Goal: Transaction & Acquisition: Purchase product/service

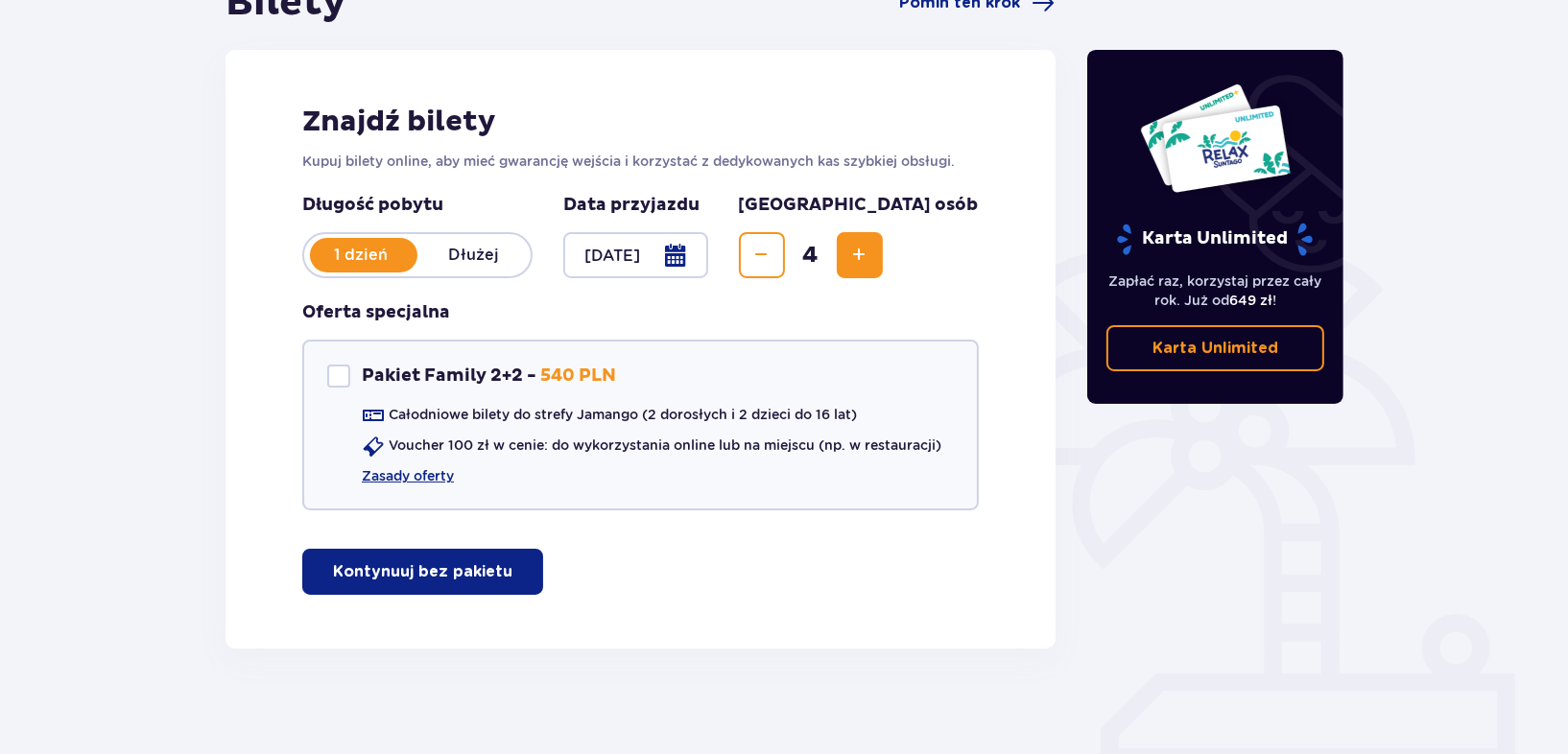
scroll to position [232, 0]
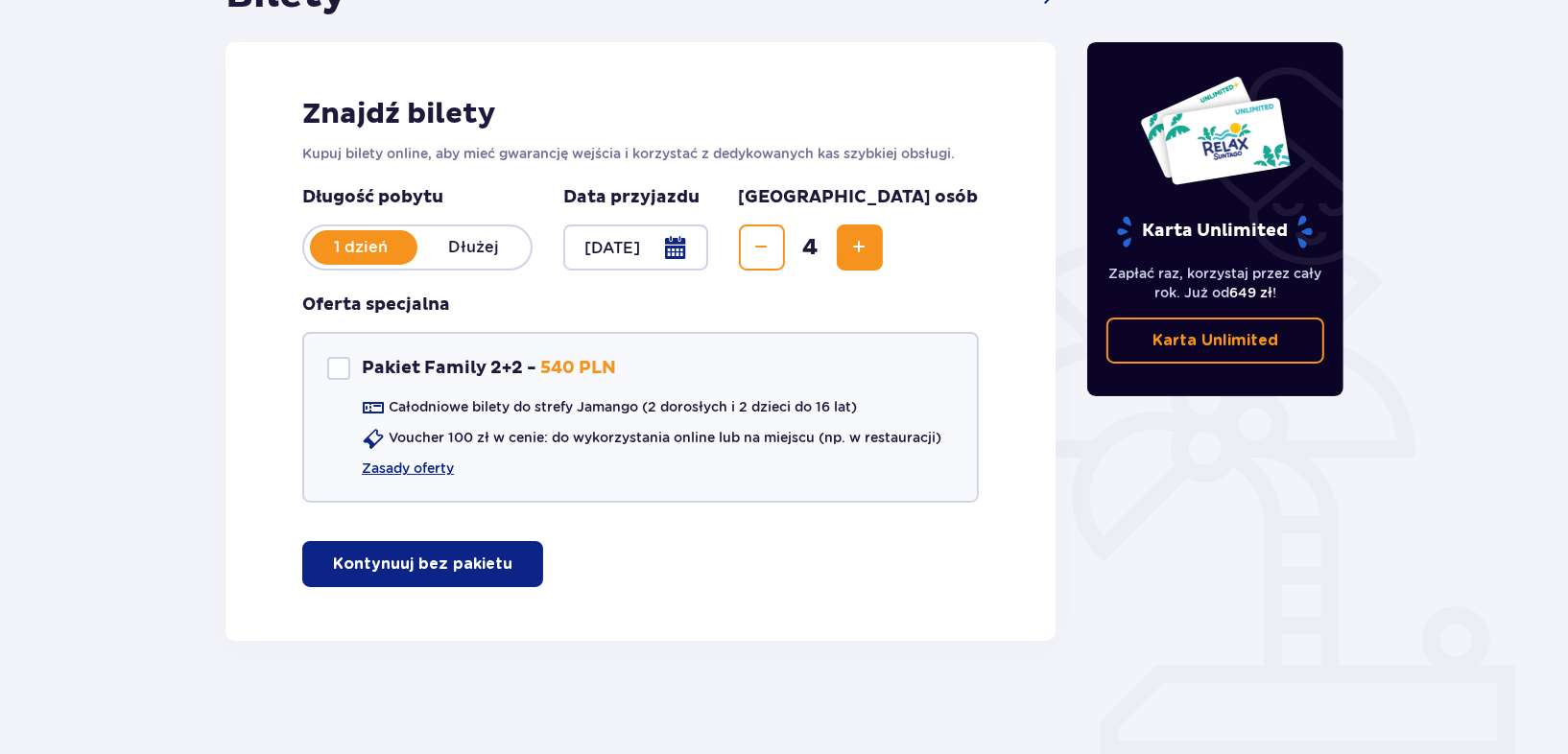
click at [457, 570] on p "Kontynuuj bez pakietu" at bounding box center [423, 564] width 180 height 21
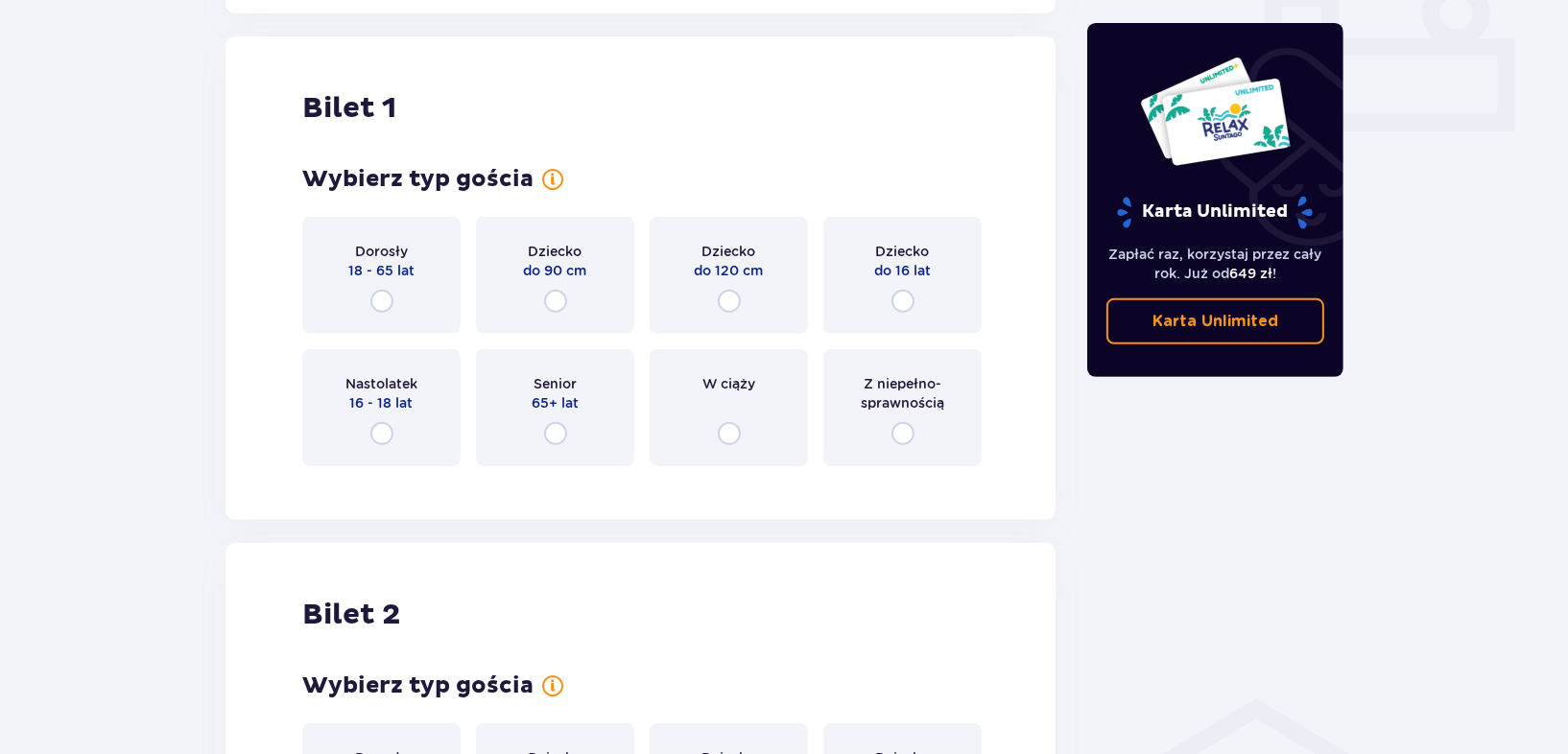
scroll to position [872, 0]
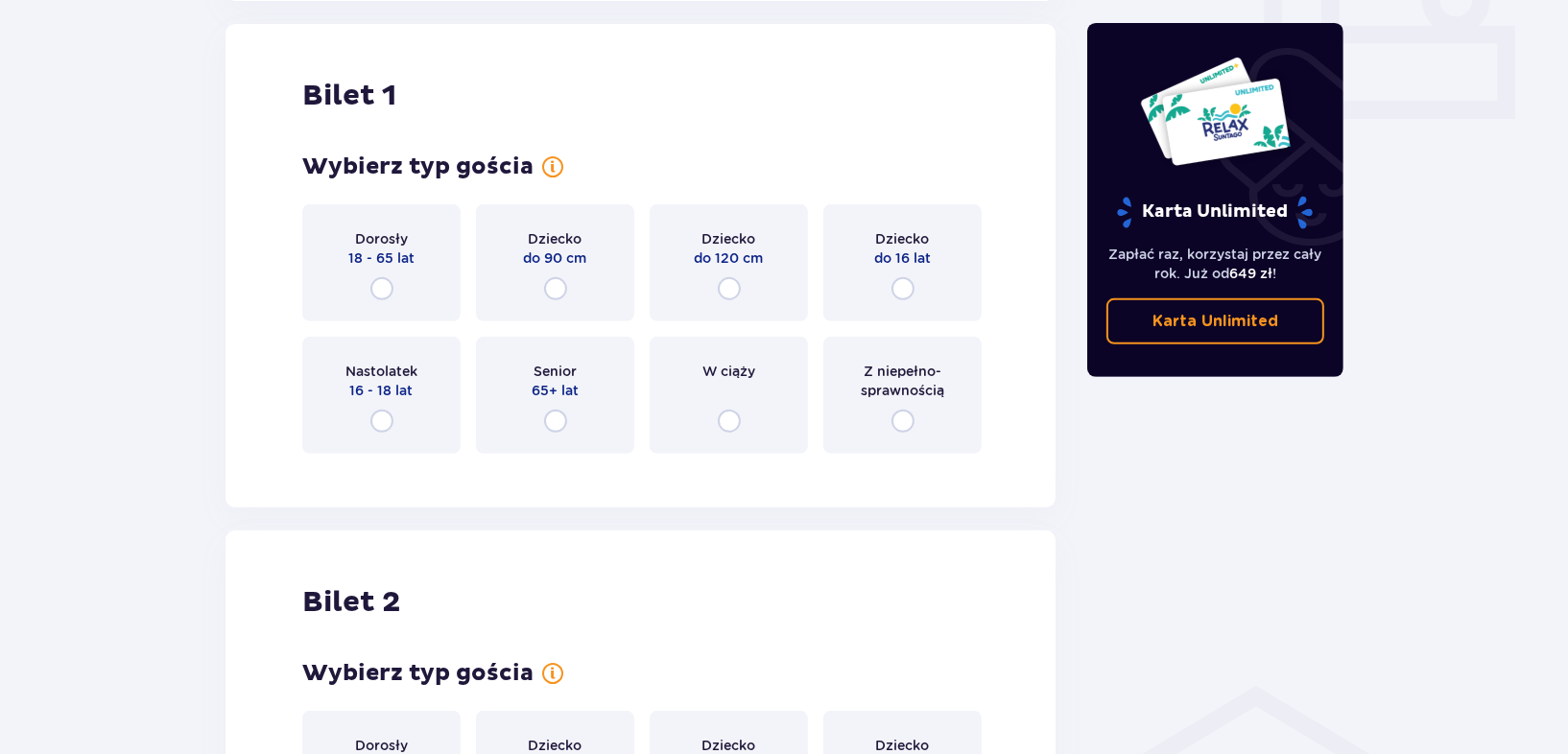
click at [382, 288] on input "radio" at bounding box center [382, 289] width 23 height 23
radio input "true"
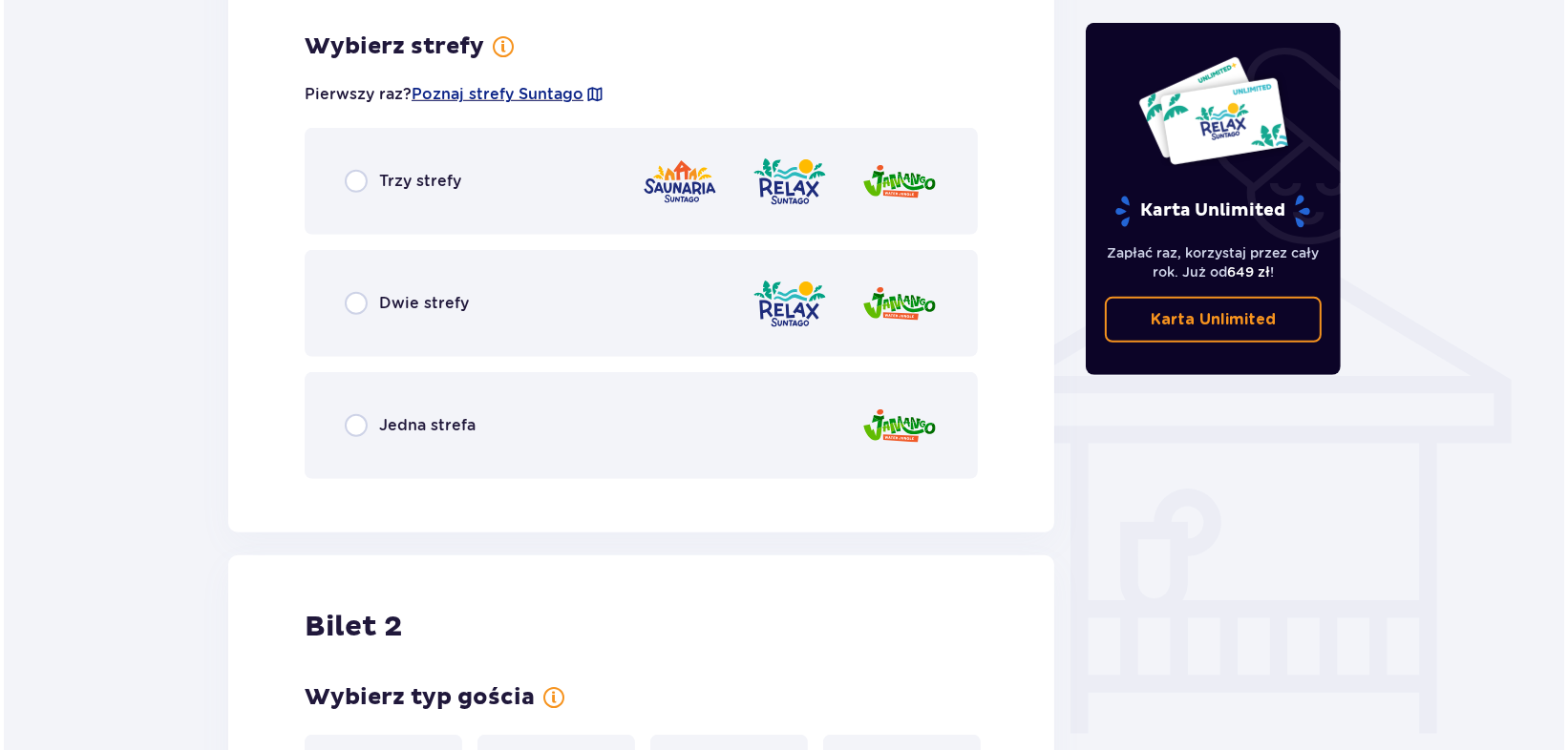
scroll to position [1333, 0]
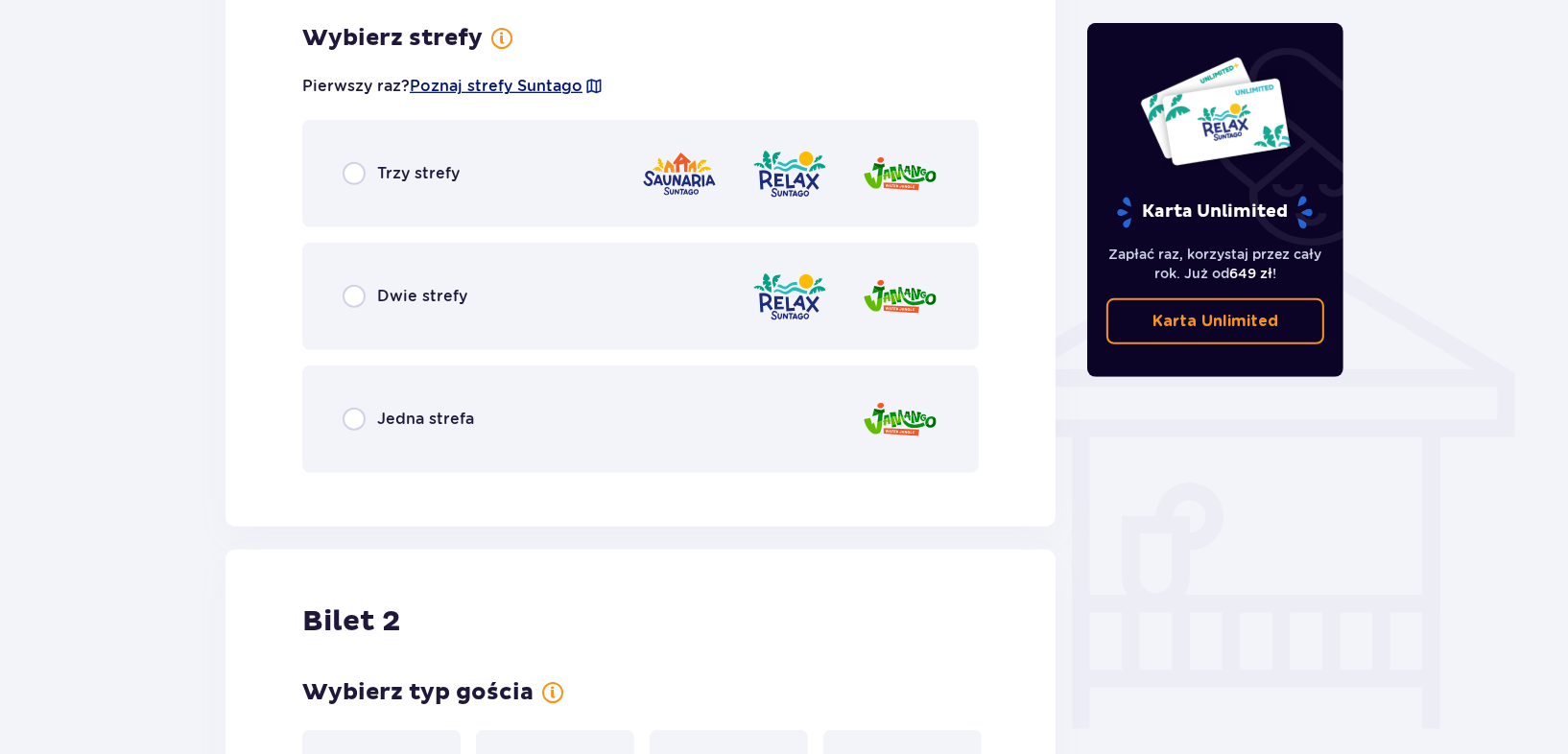
click at [541, 77] on span "Poznaj strefy Suntago" at bounding box center [495, 87] width 173 height 21
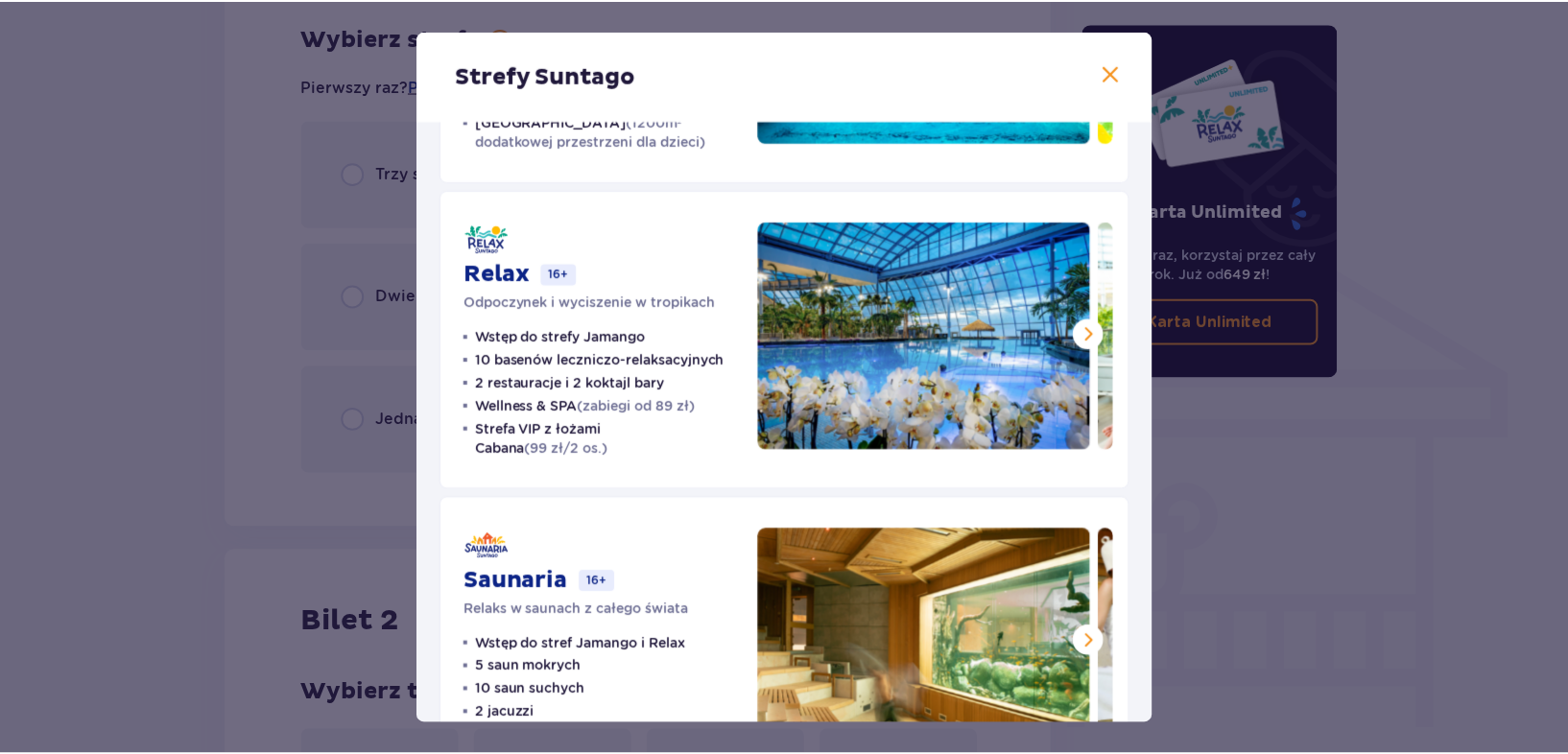
scroll to position [213, 0]
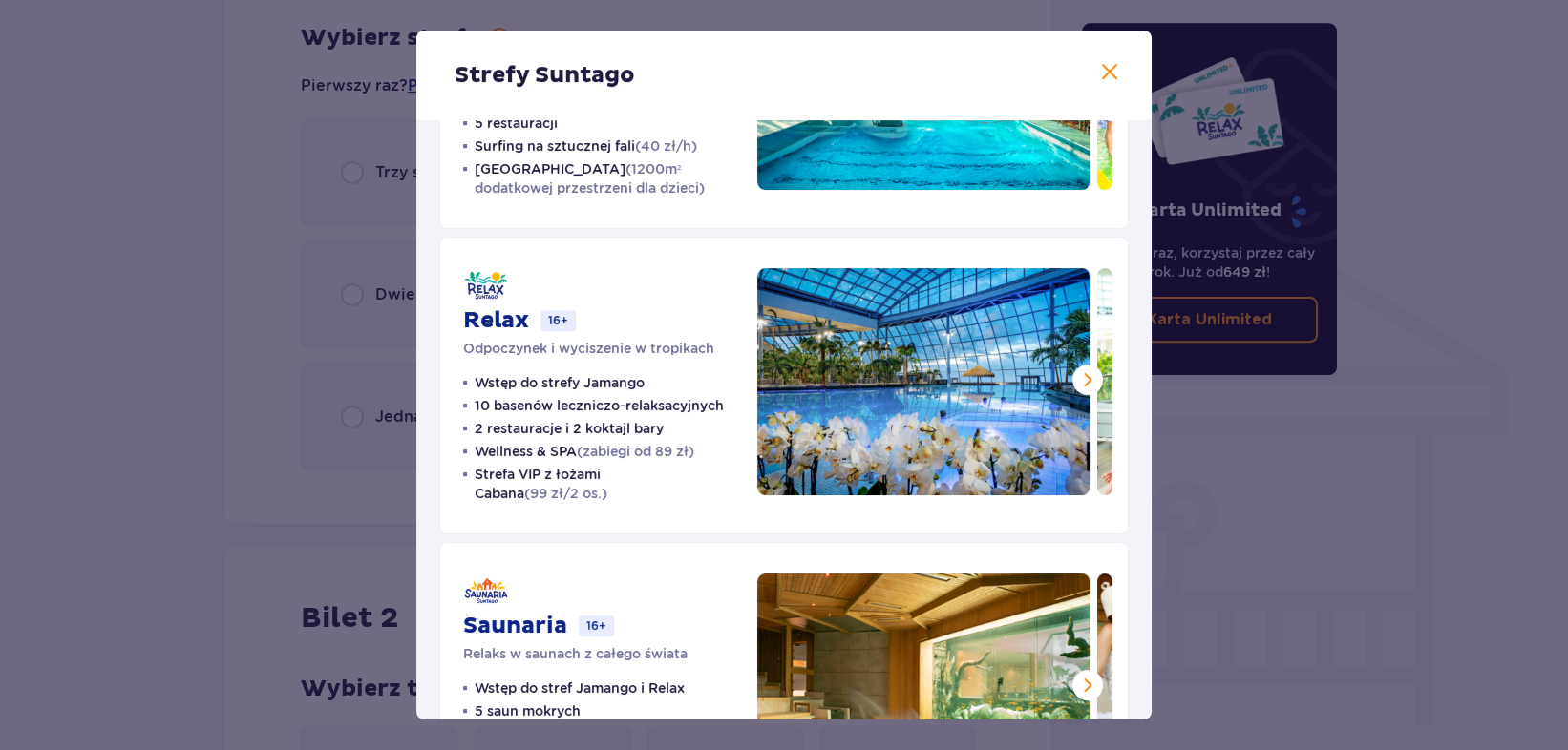
click at [1055, 60] on div "Strefy Suntago" at bounding box center [783, 75] width 735 height 89
click at [1108, 68] on span at bounding box center [1110, 73] width 23 height 23
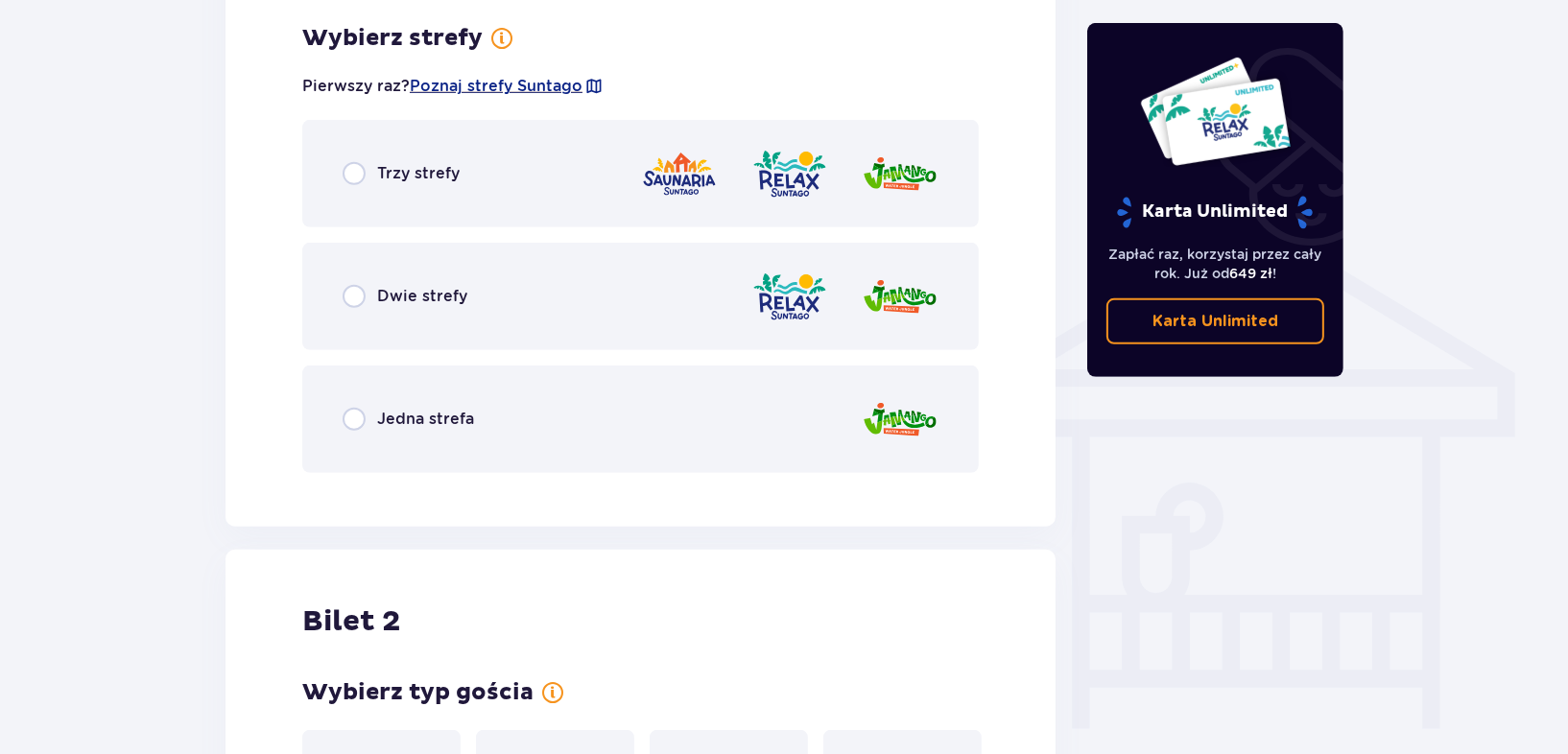
click at [351, 297] on input "radio" at bounding box center [354, 296] width 23 height 23
radio input "true"
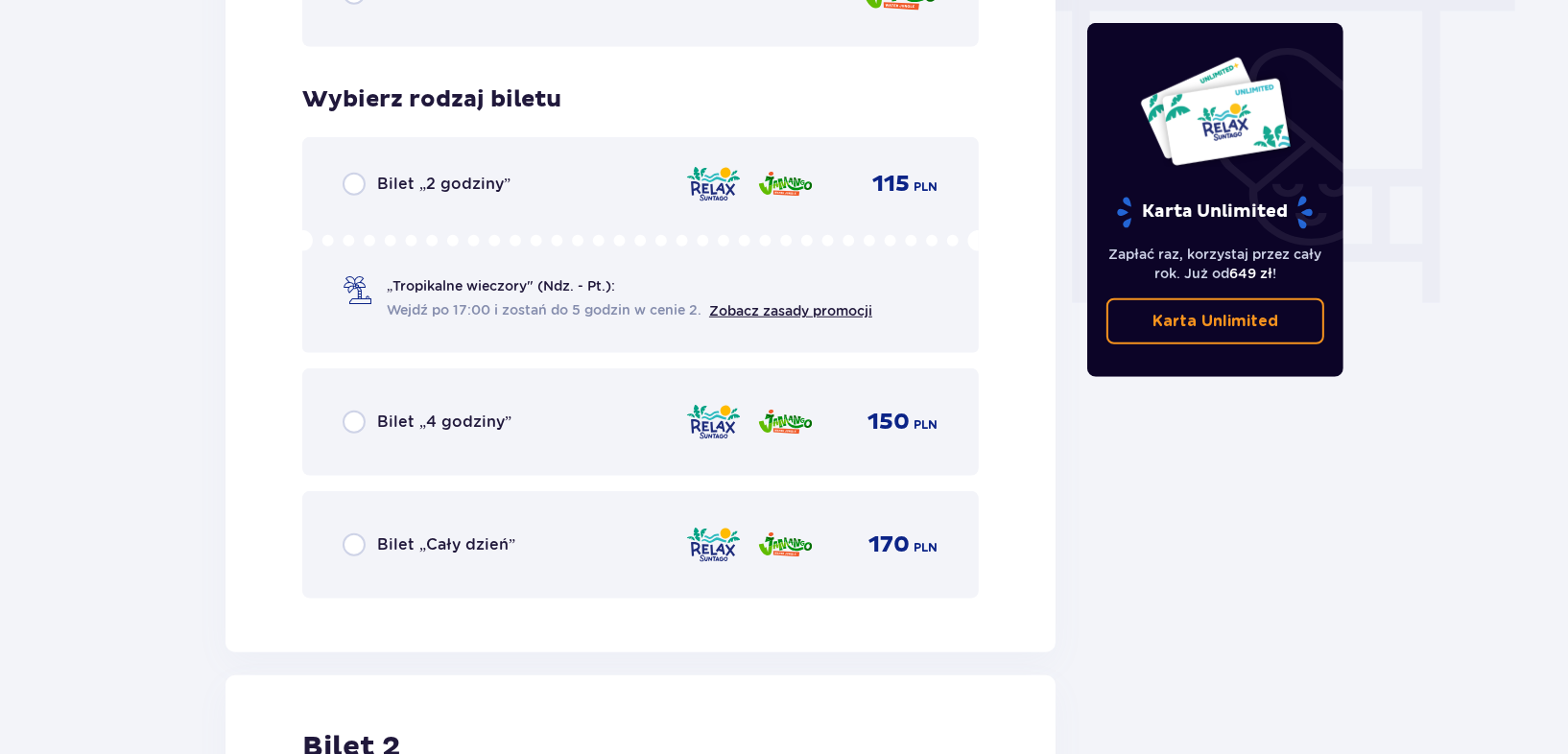
scroll to position [1828, 0]
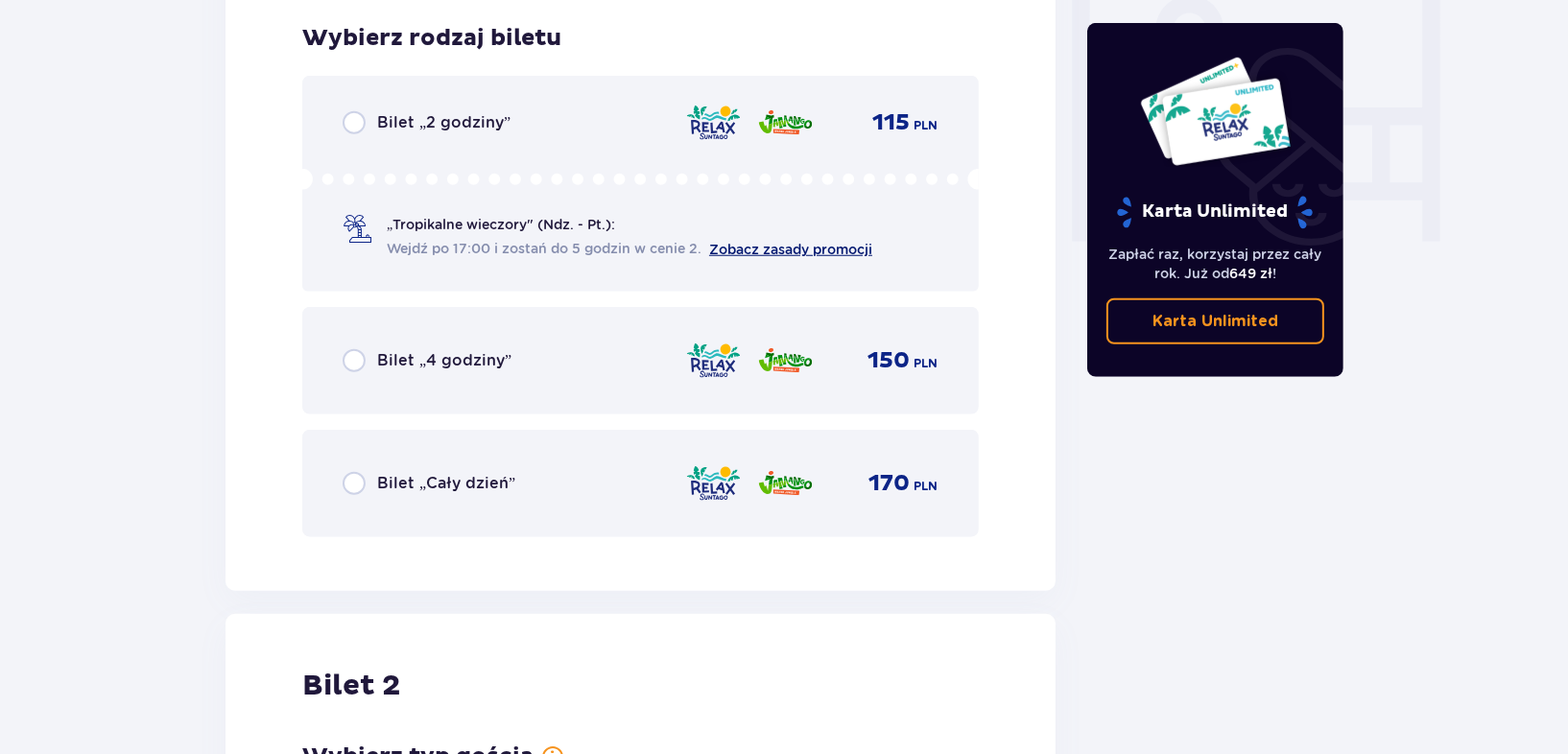
click at [739, 244] on link "Zobacz zasady promocji" at bounding box center [790, 249] width 163 height 15
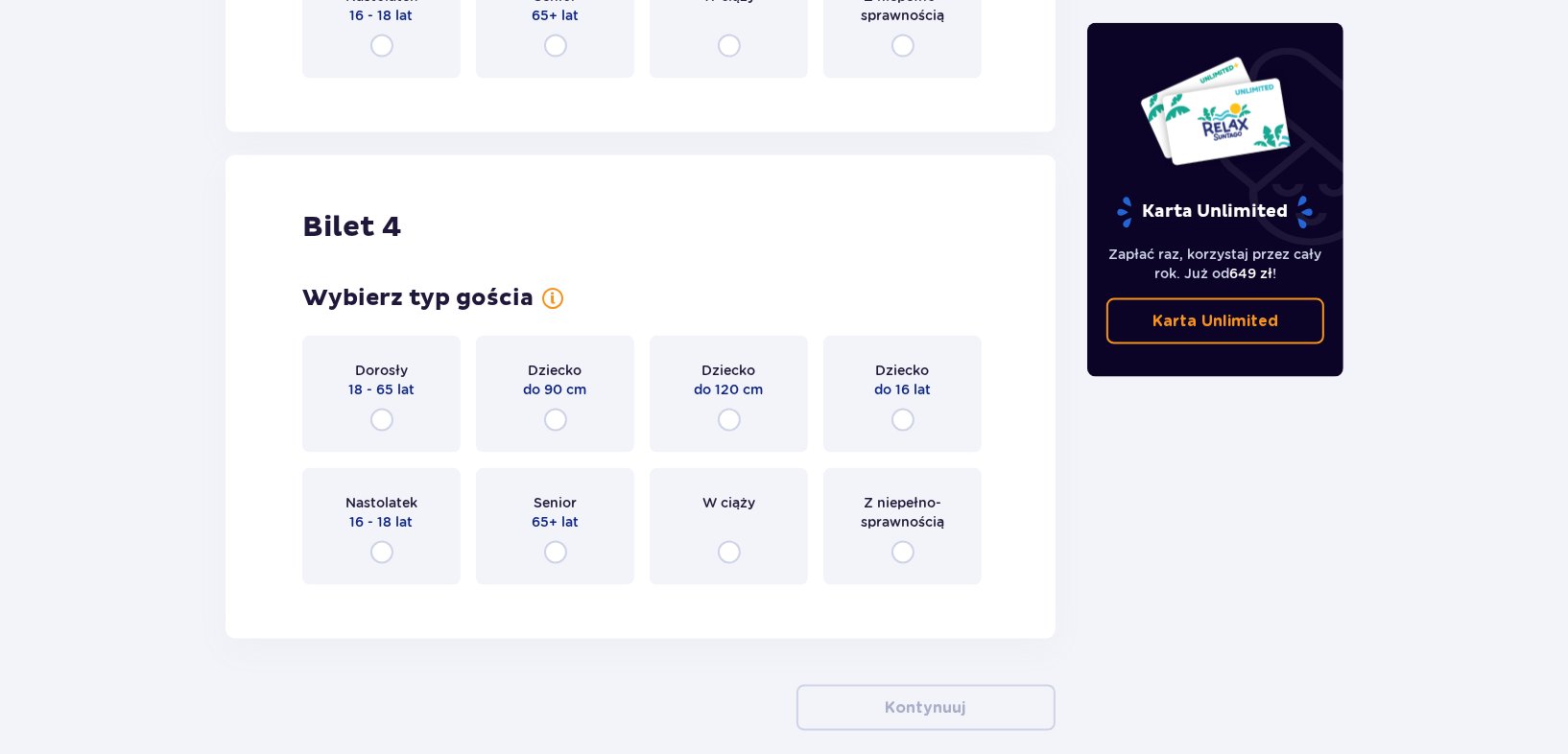
scroll to position [3390, 0]
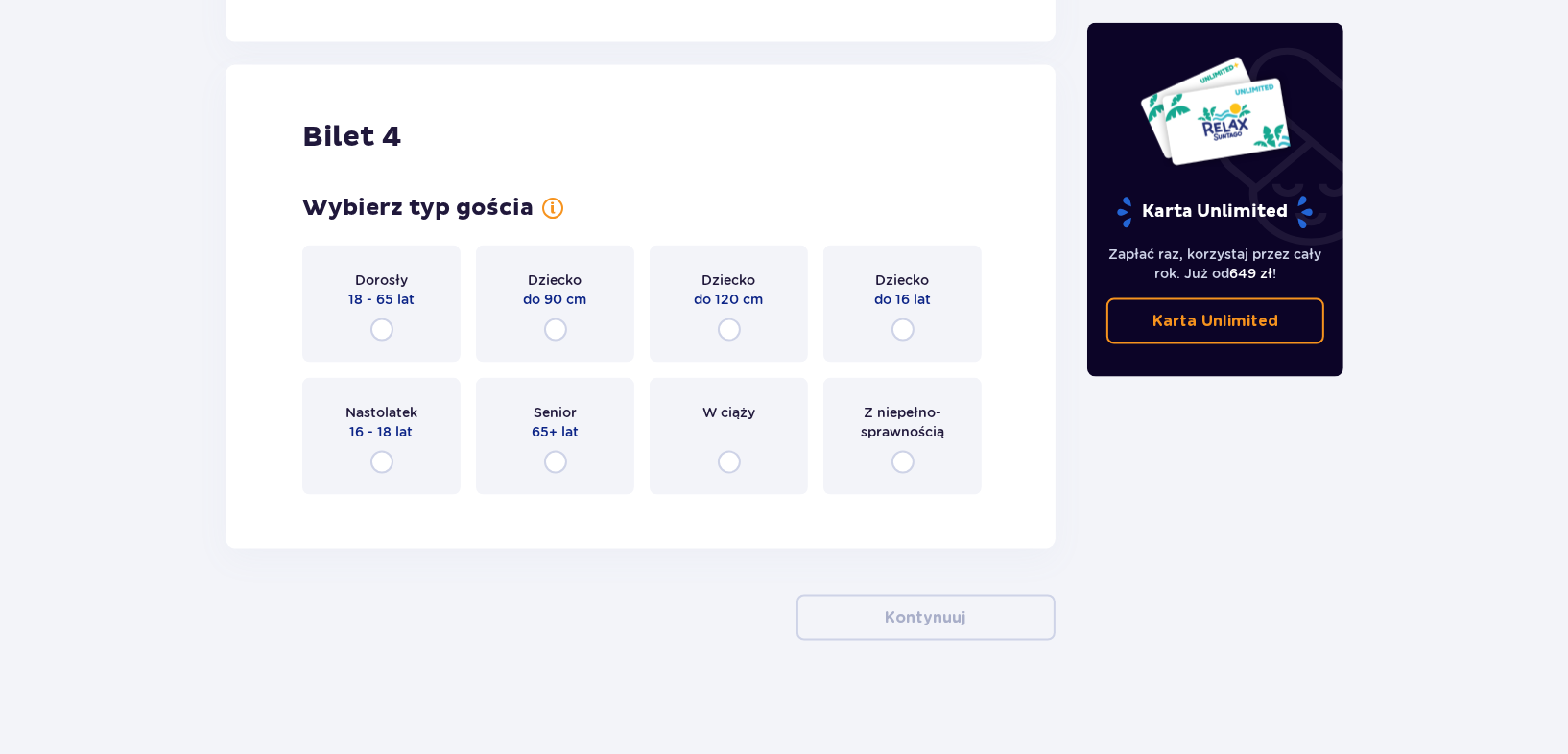
click at [380, 326] on input "radio" at bounding box center [382, 330] width 23 height 23
radio input "true"
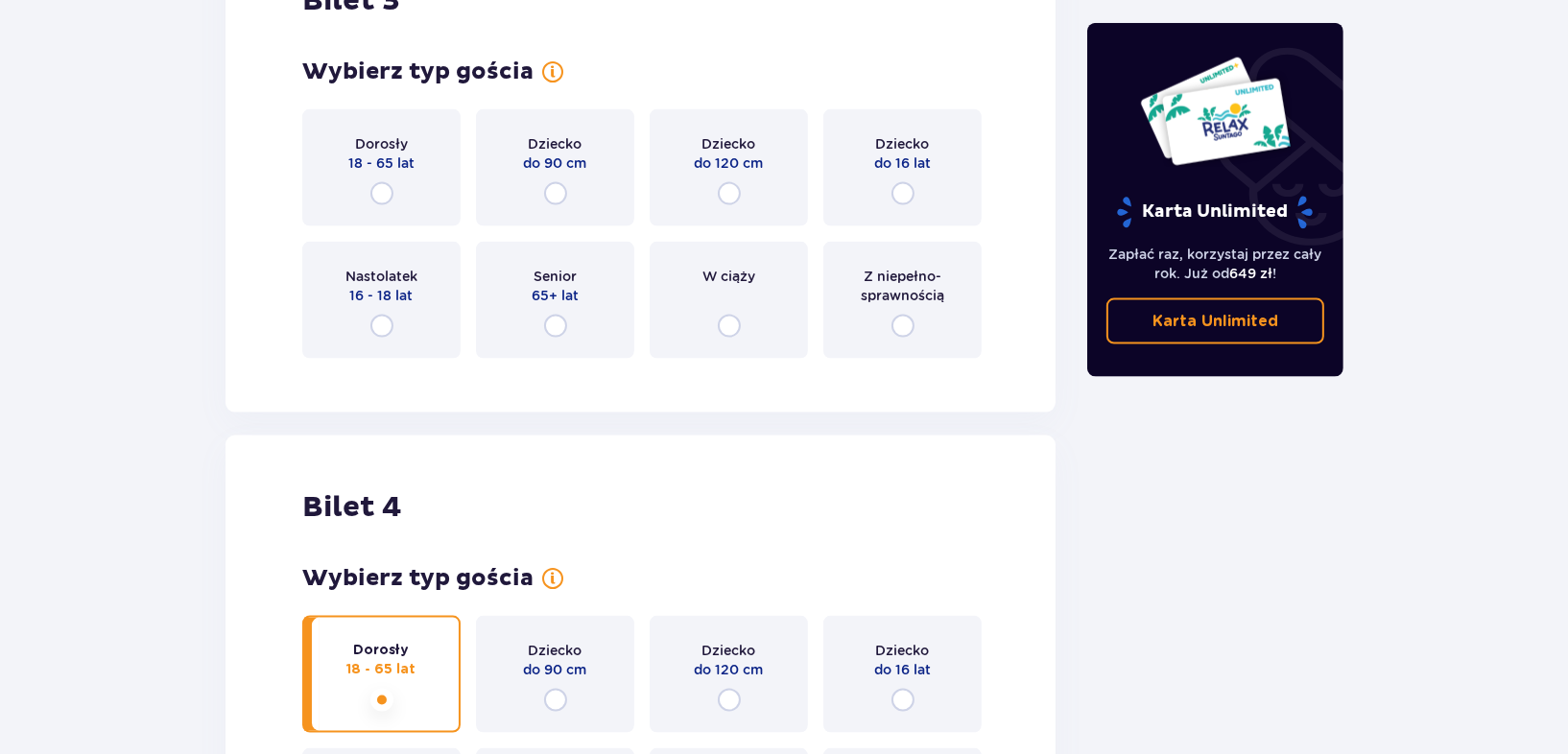
scroll to position [3024, 0]
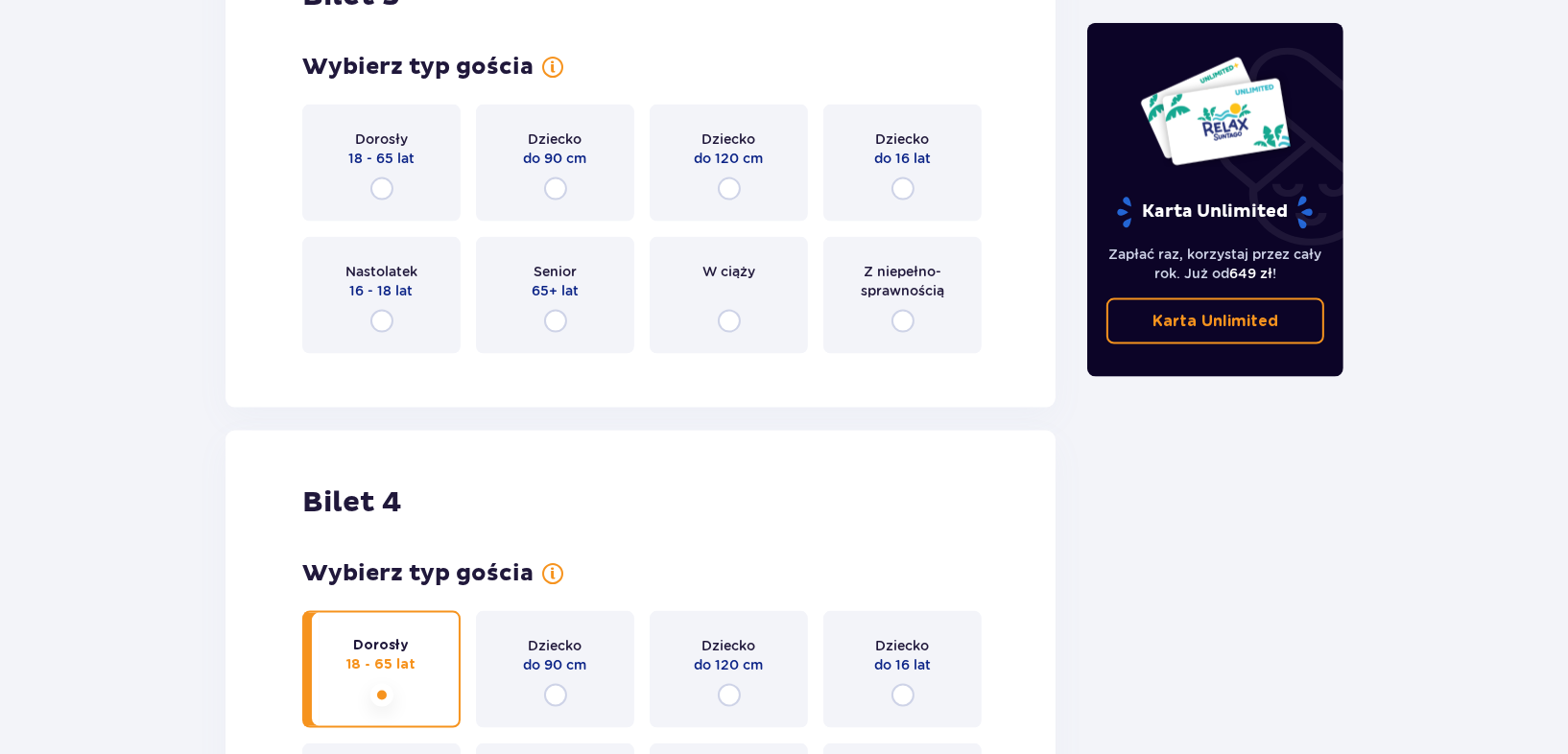
click at [378, 188] on input "radio" at bounding box center [382, 189] width 23 height 23
radio input "true"
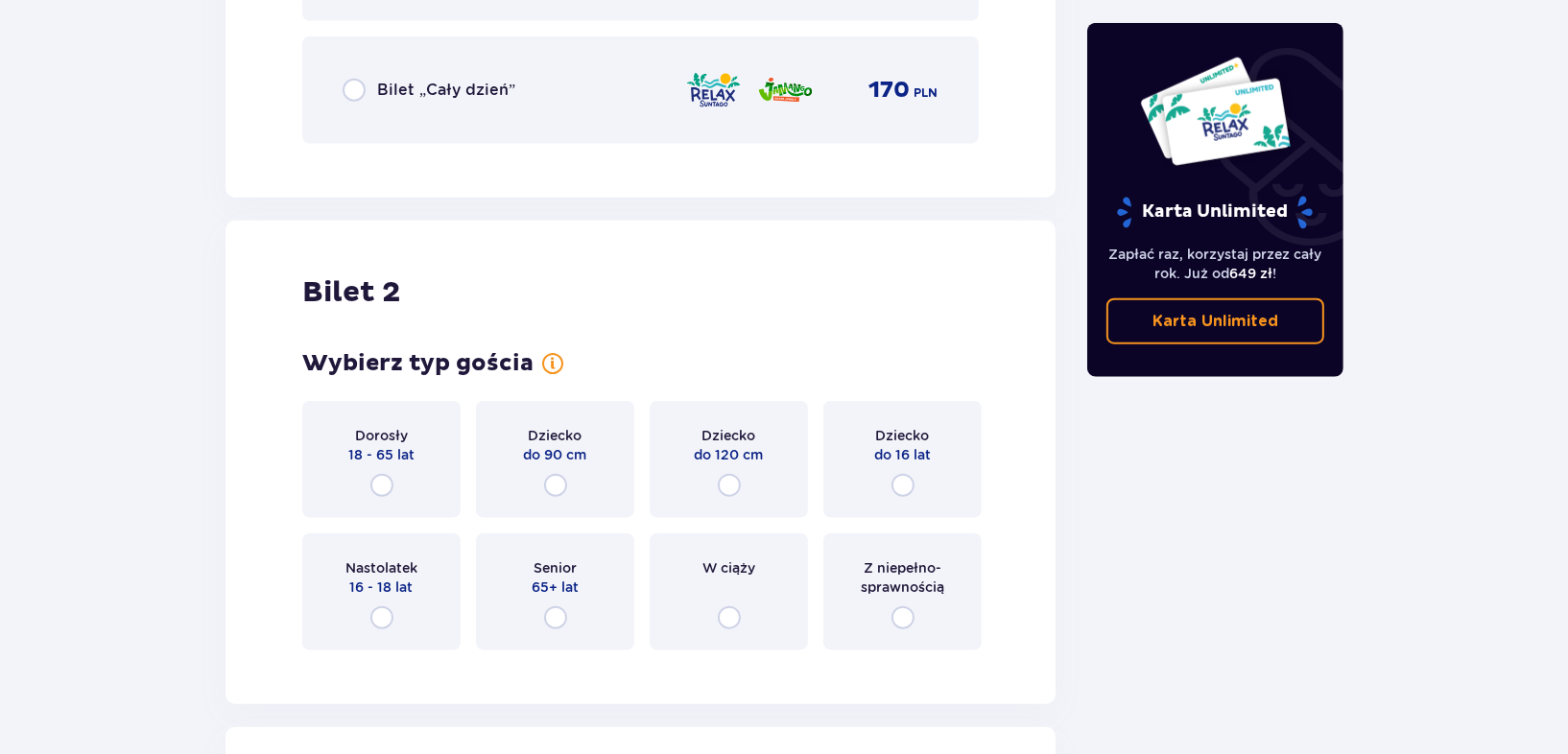
scroll to position [1794, 0]
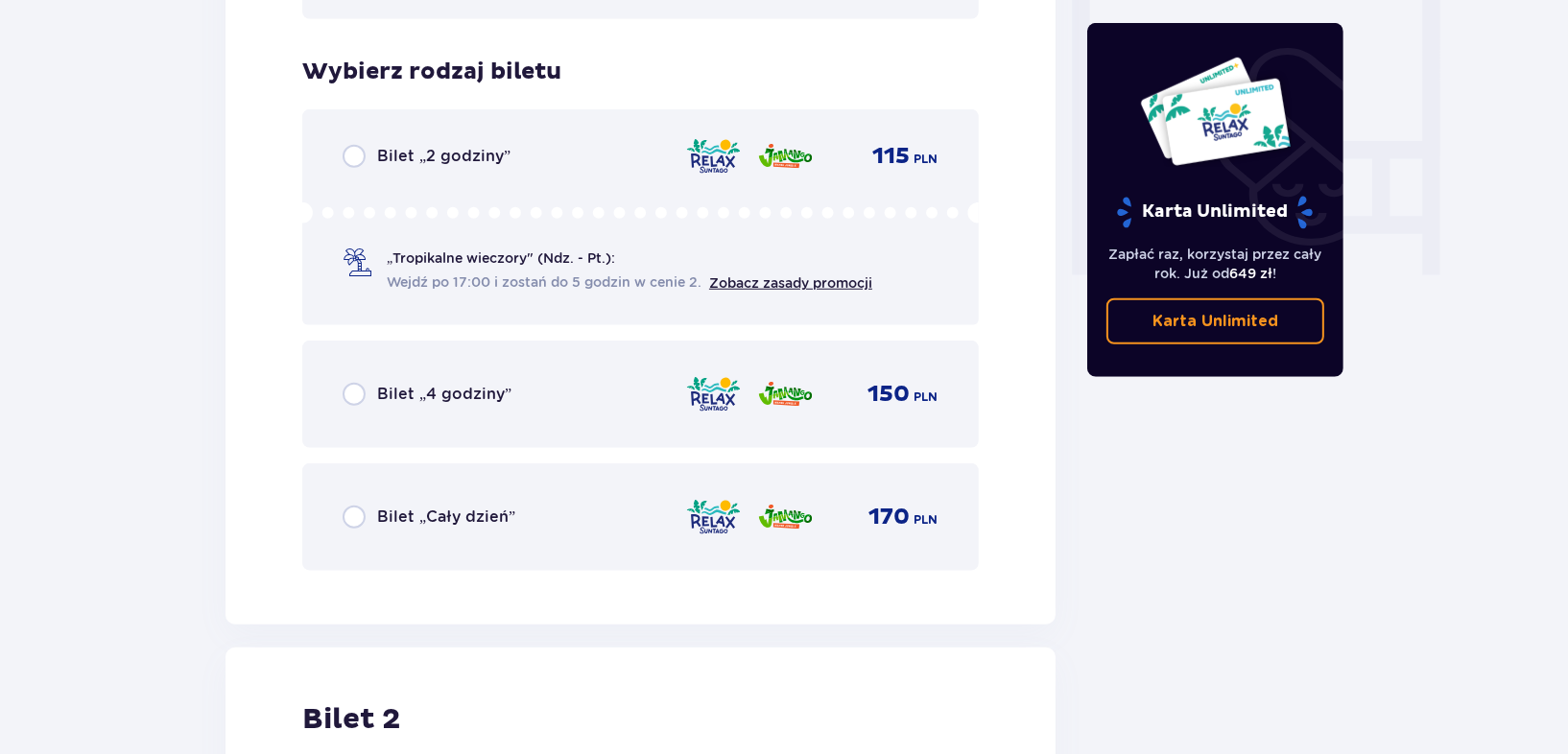
click at [354, 152] on input "radio" at bounding box center [354, 156] width 23 height 23
radio input "true"
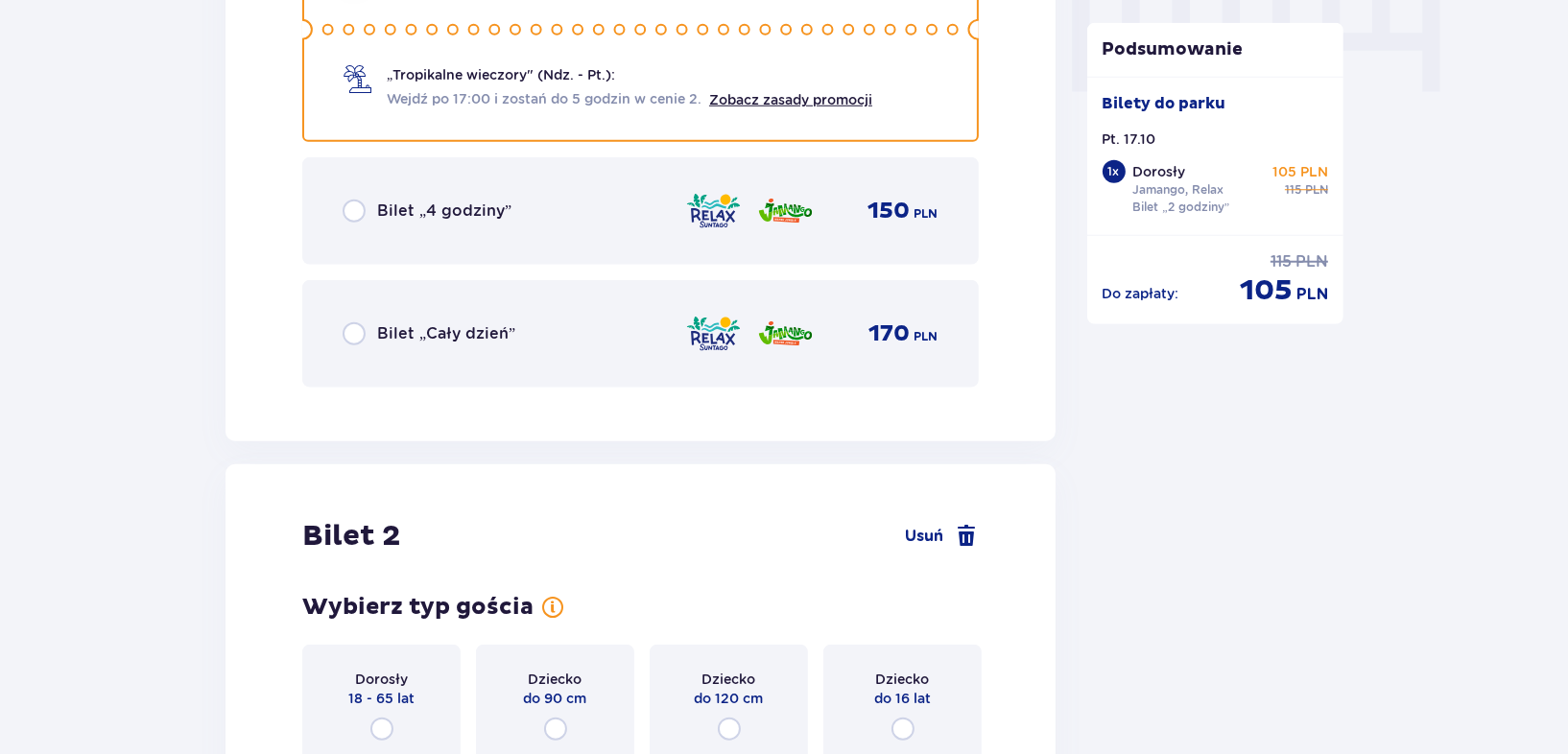
scroll to position [1776, 0]
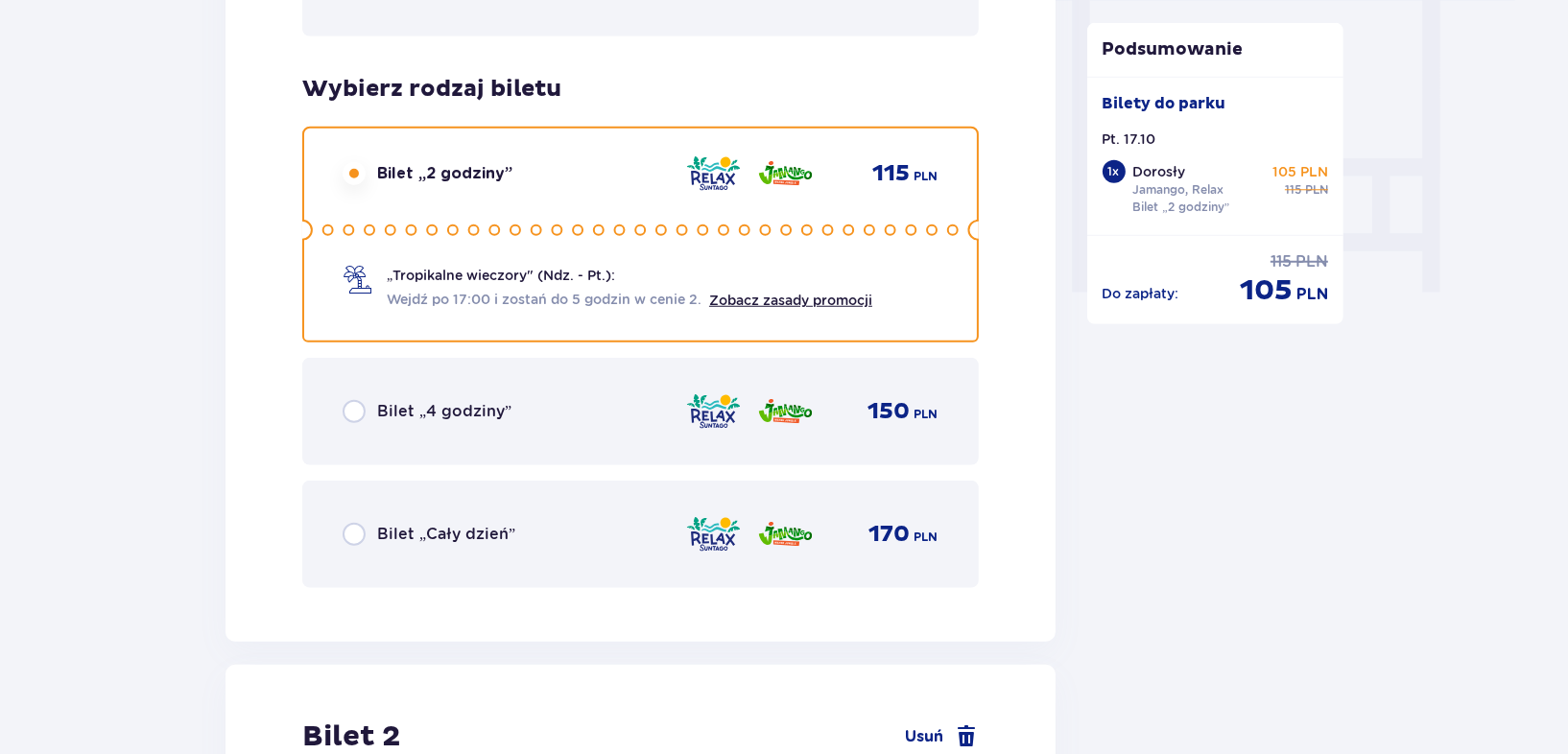
click at [744, 228] on circle at bounding box center [744, 231] width 10 height 10
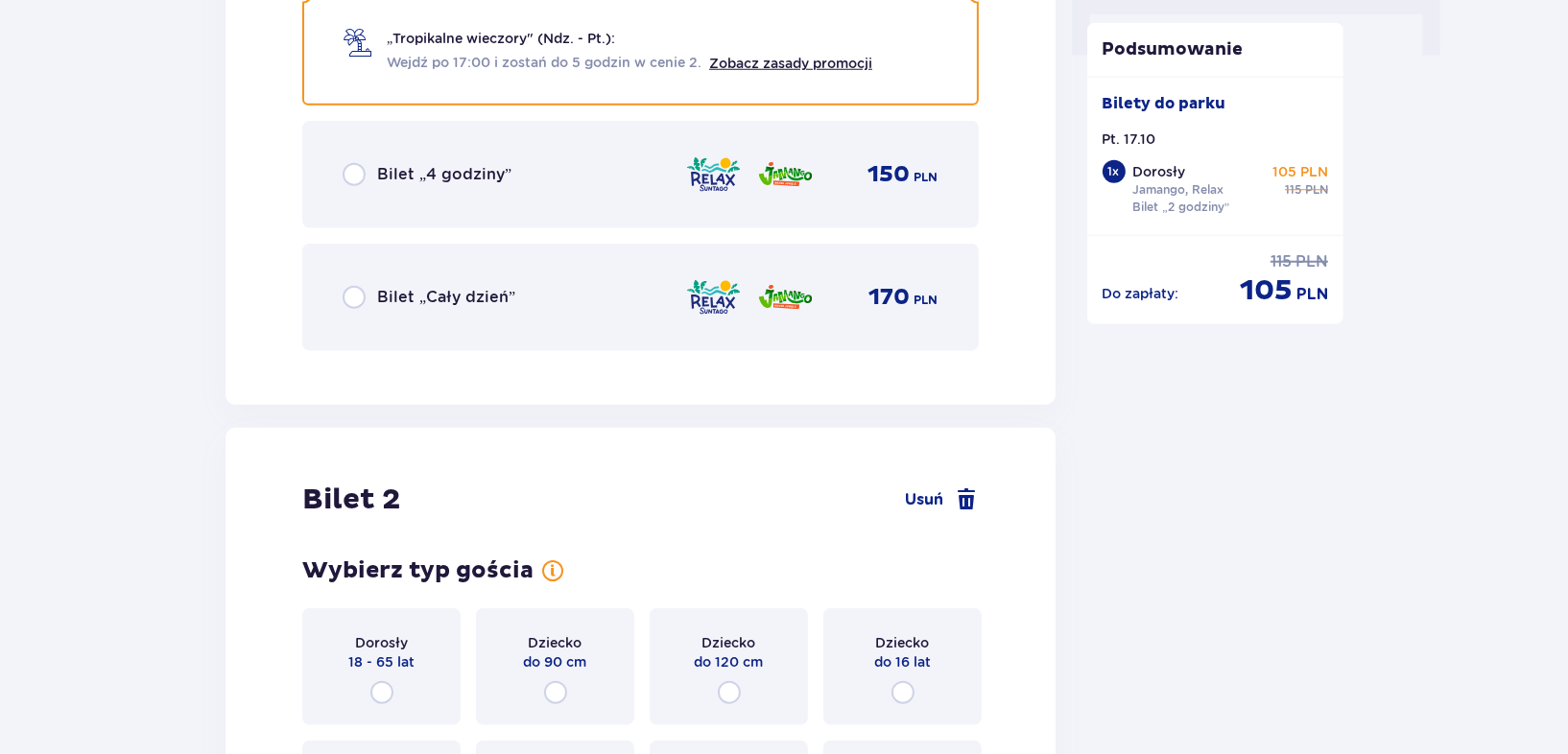
scroll to position [2310, 0]
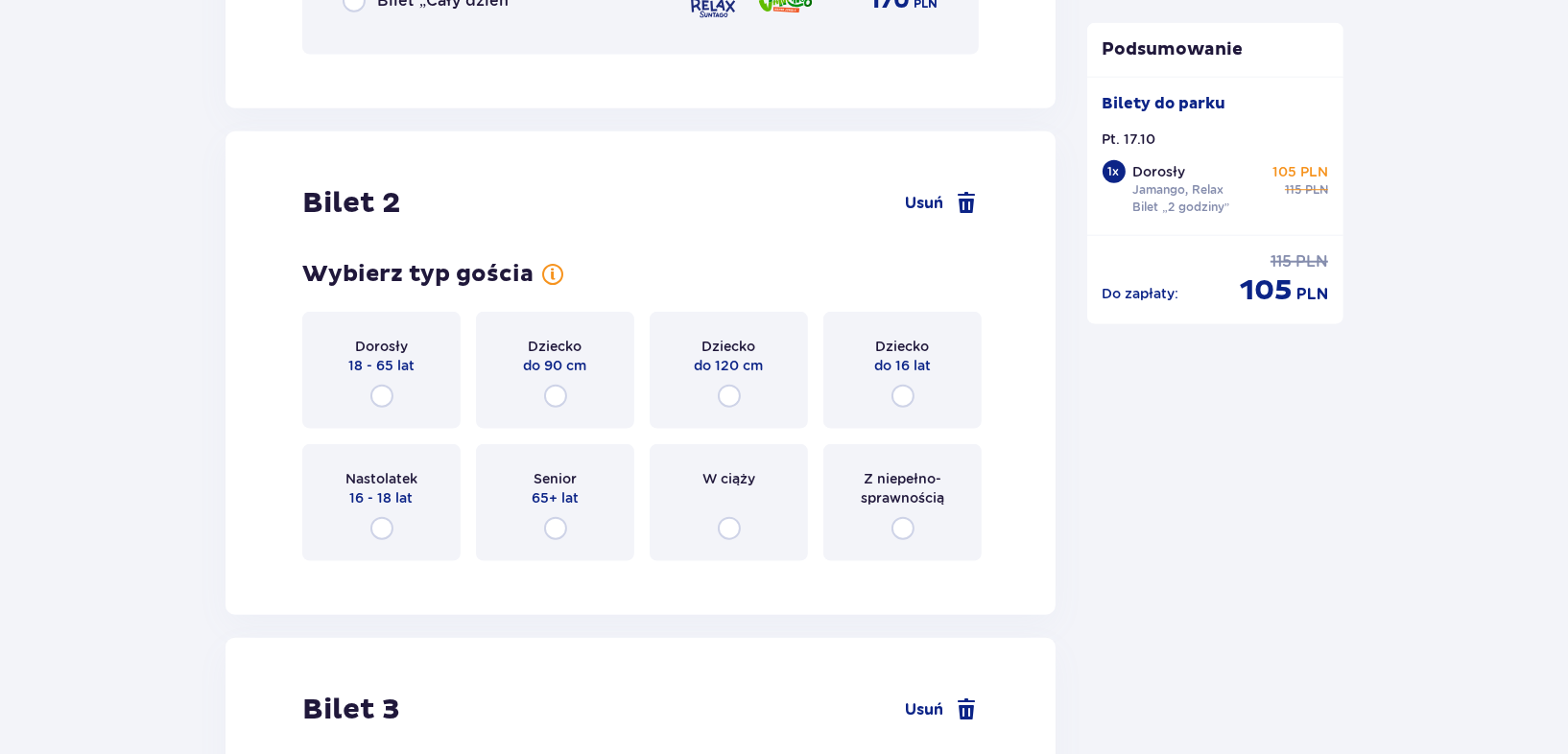
click at [382, 394] on input "radio" at bounding box center [382, 396] width 23 height 23
radio input "true"
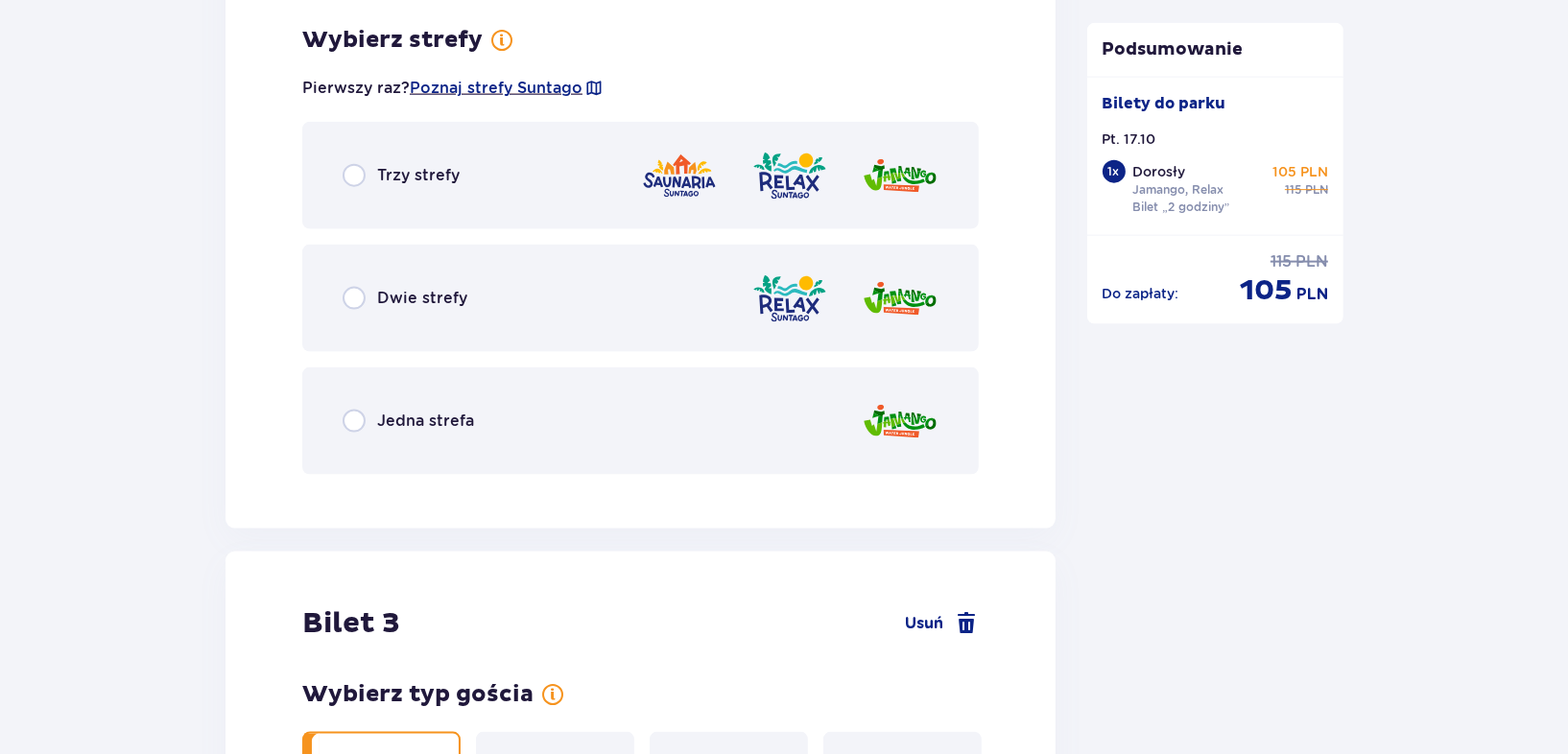
scroll to position [2885, 0]
click at [384, 290] on span "Dwie strefy" at bounding box center [422, 297] width 90 height 21
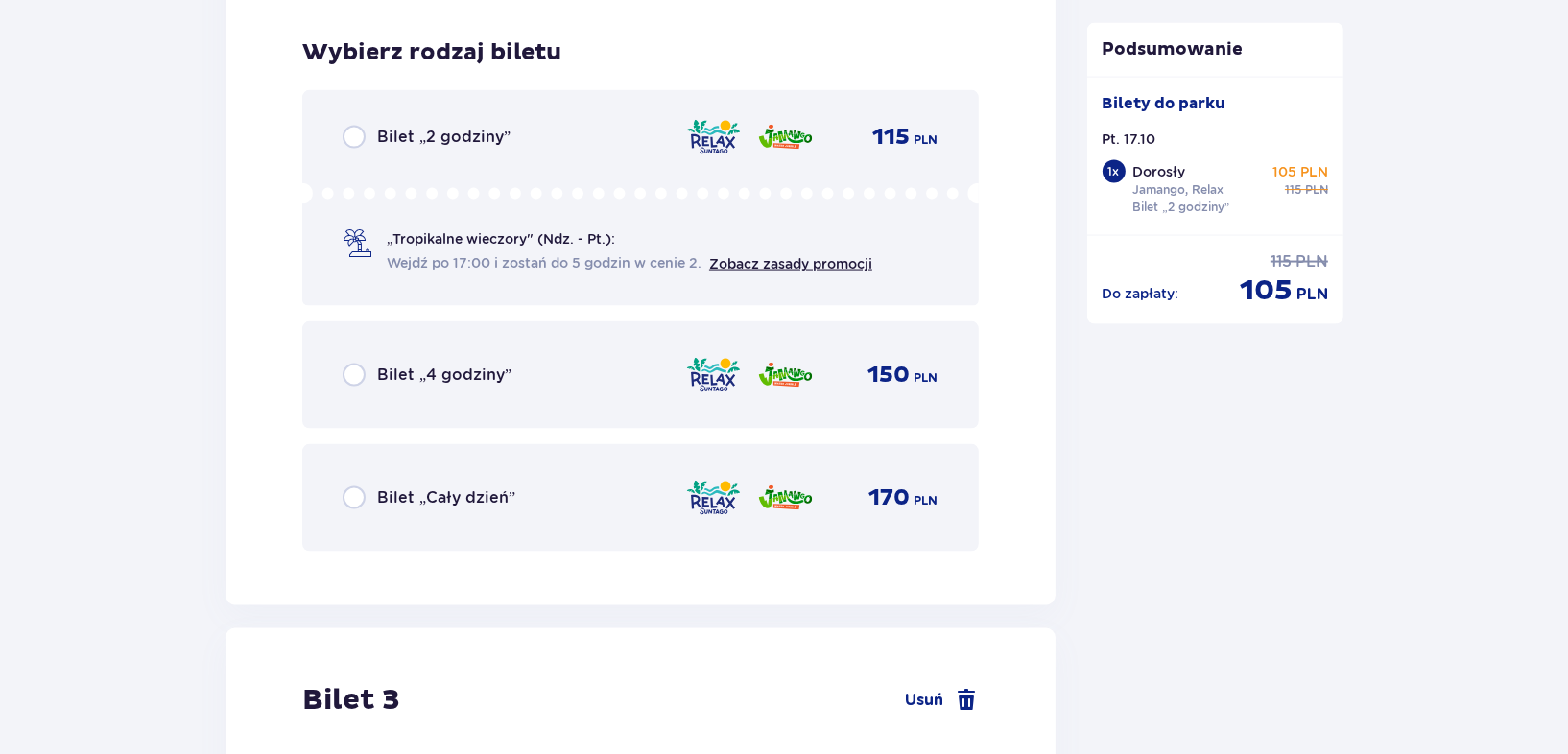
scroll to position [3372, 0]
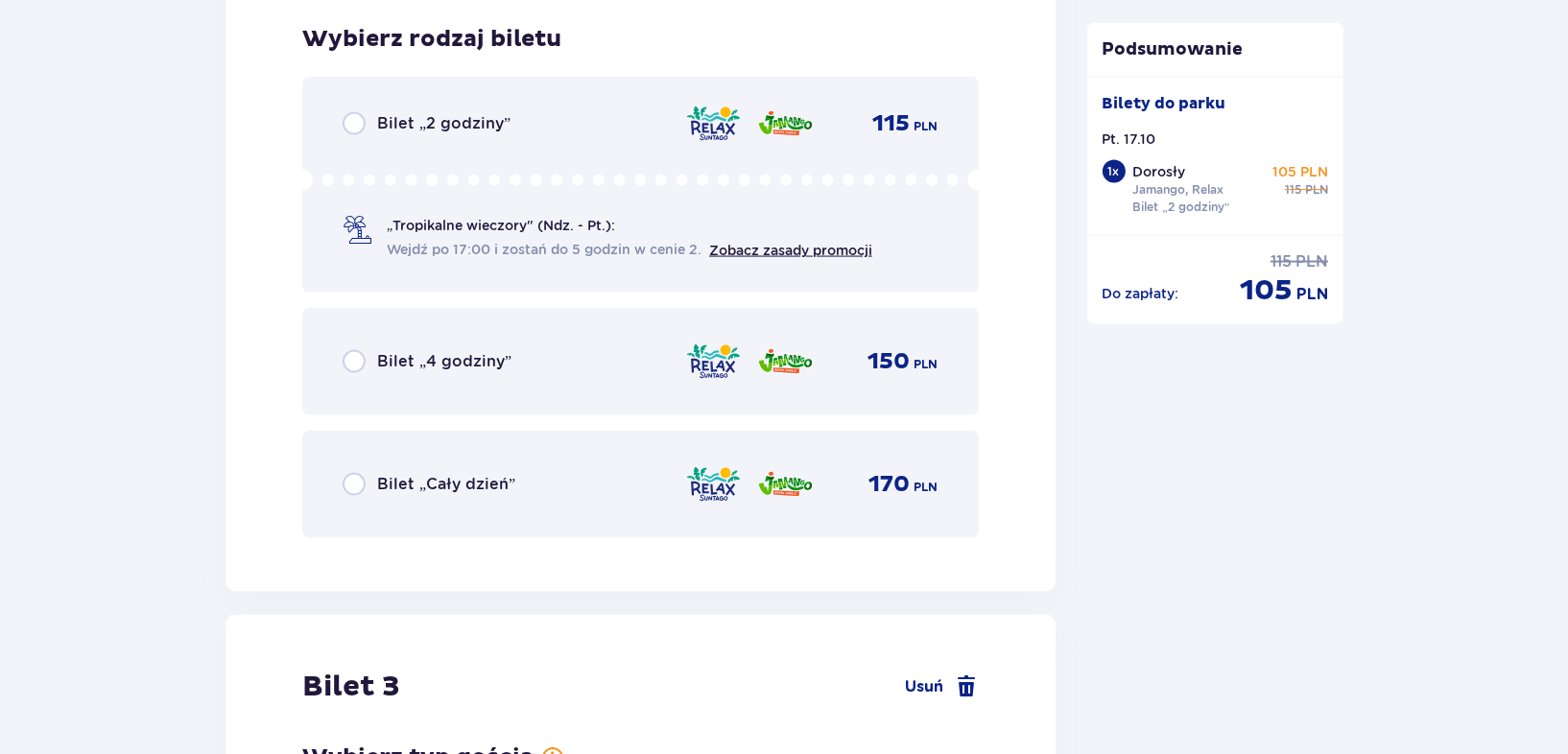
click at [352, 126] on input "radio" at bounding box center [354, 124] width 23 height 23
radio input "true"
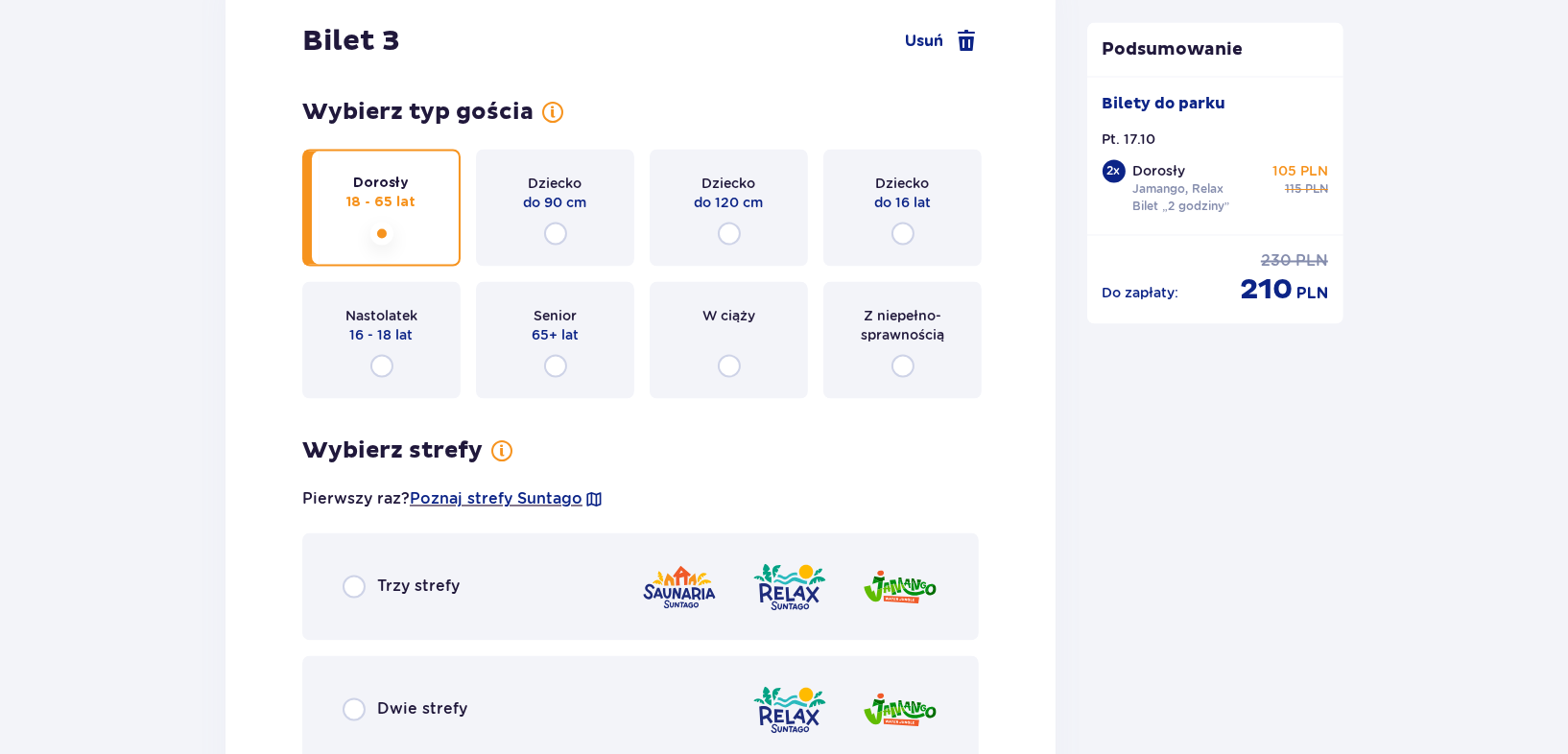
scroll to position [4068, 0]
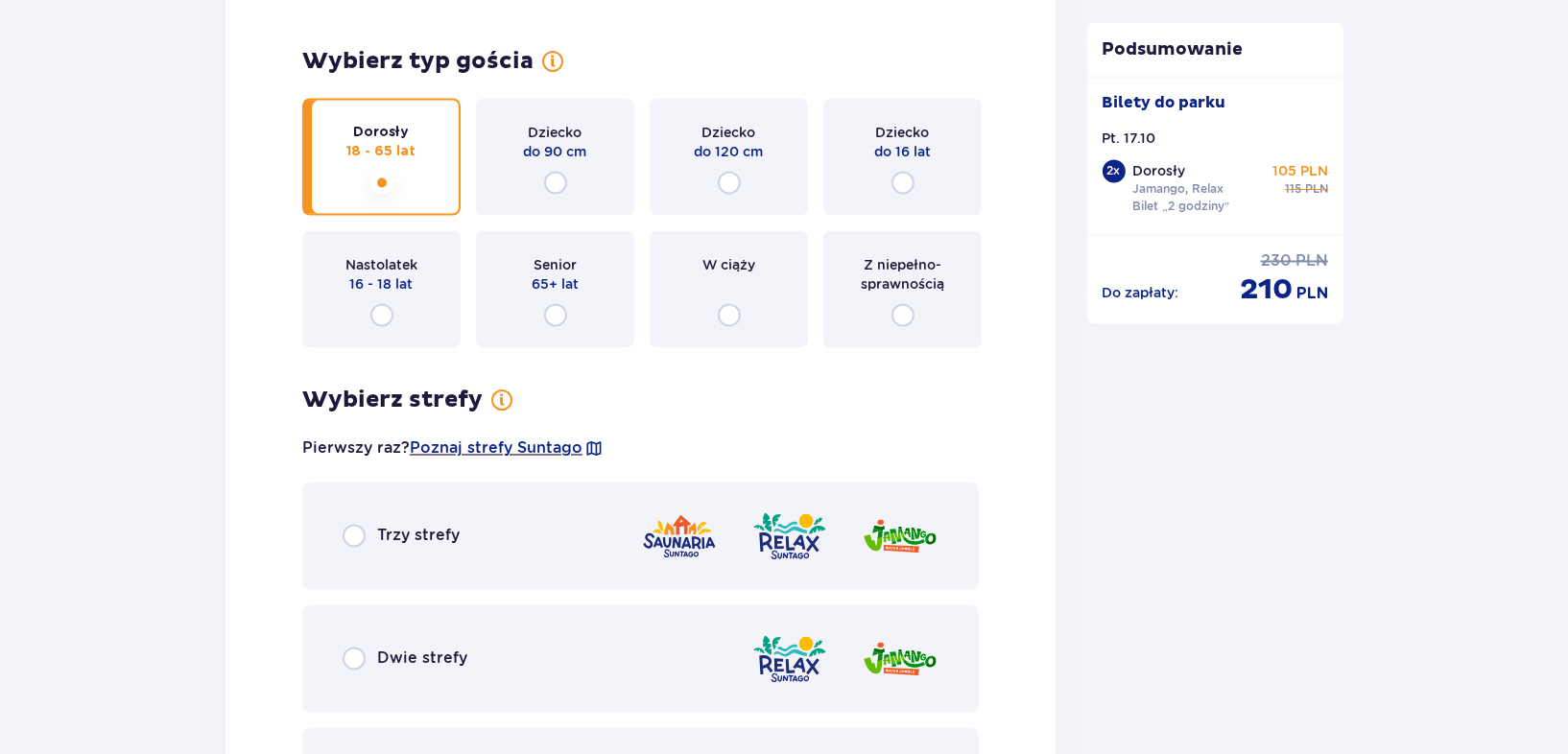
click at [406, 663] on span "Dwie strefy" at bounding box center [422, 659] width 90 height 21
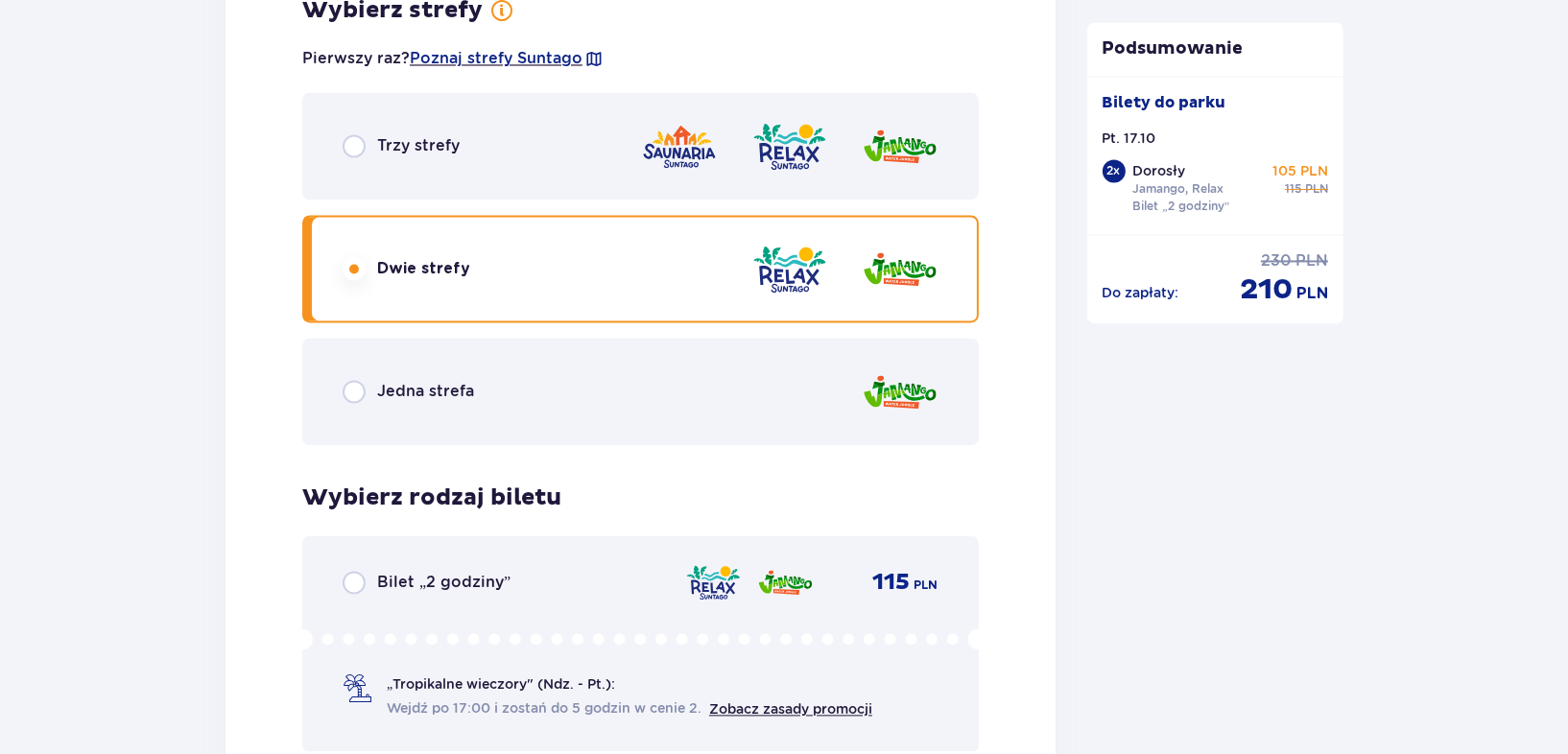
scroll to position [4597, 0]
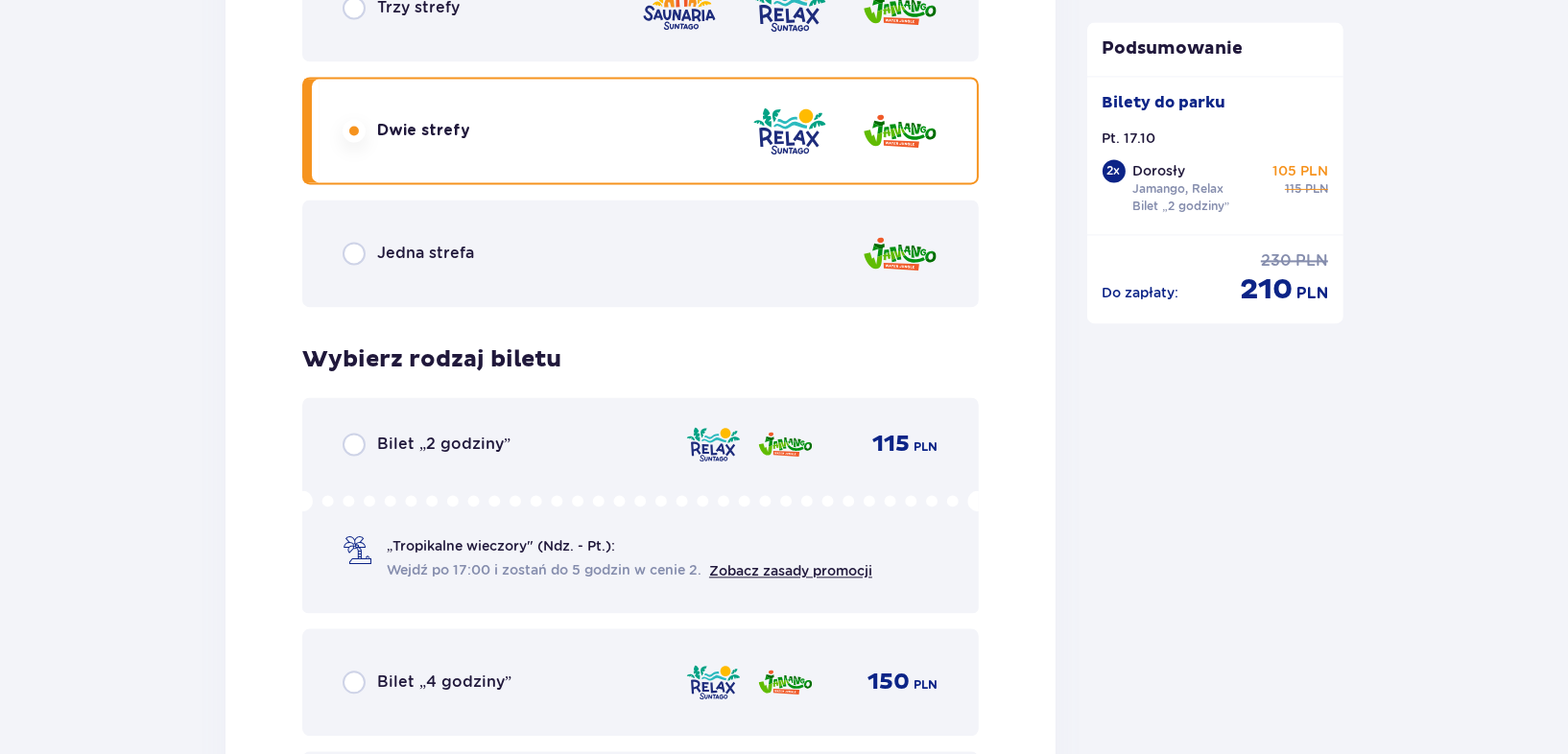
click at [355, 445] on input "radio" at bounding box center [354, 444] width 23 height 23
radio input "true"
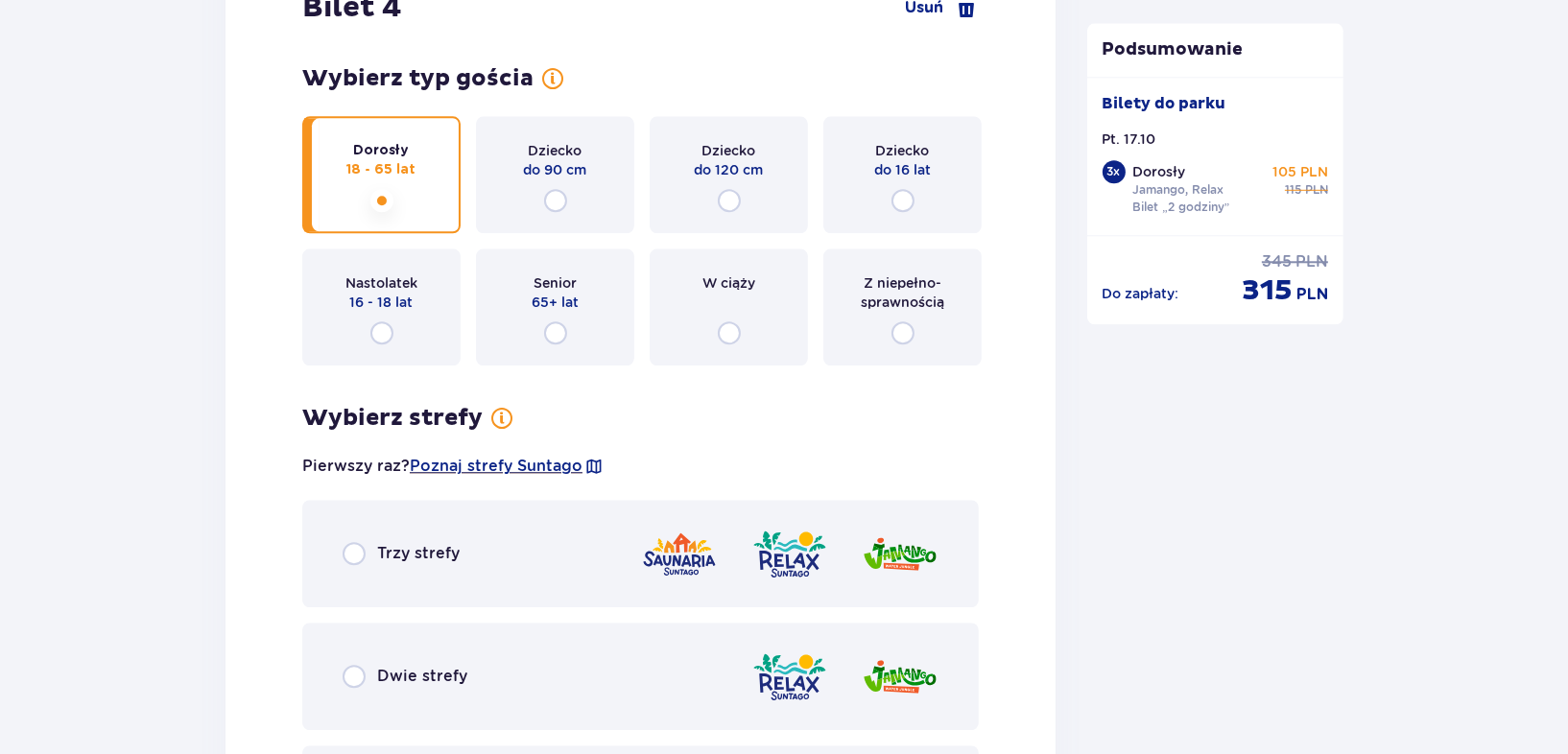
scroll to position [5606, 0]
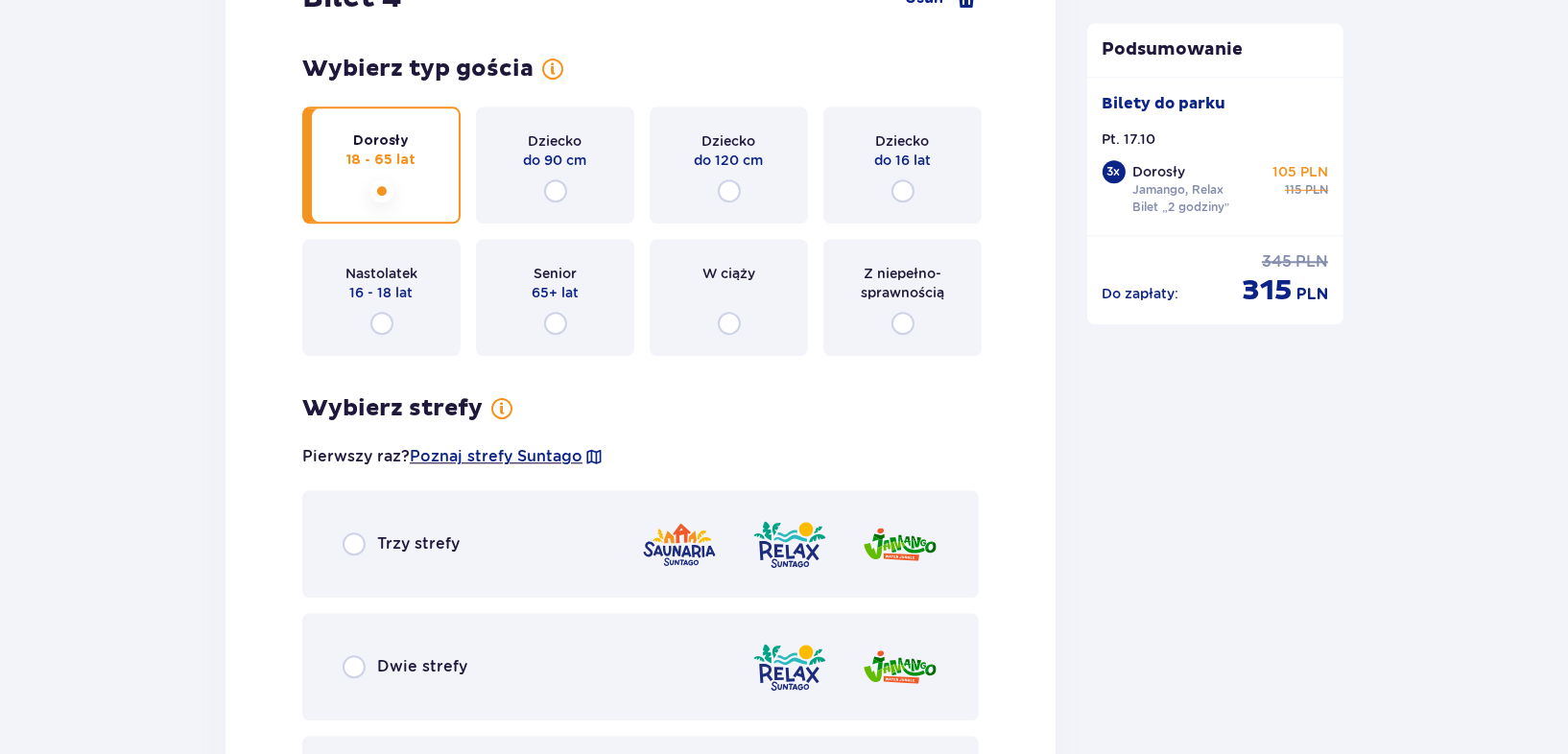
drag, startPoint x: 400, startPoint y: 663, endPoint x: 405, endPoint y: 654, distance: 10.3
click at [403, 661] on span "Dwie strefy" at bounding box center [422, 667] width 90 height 21
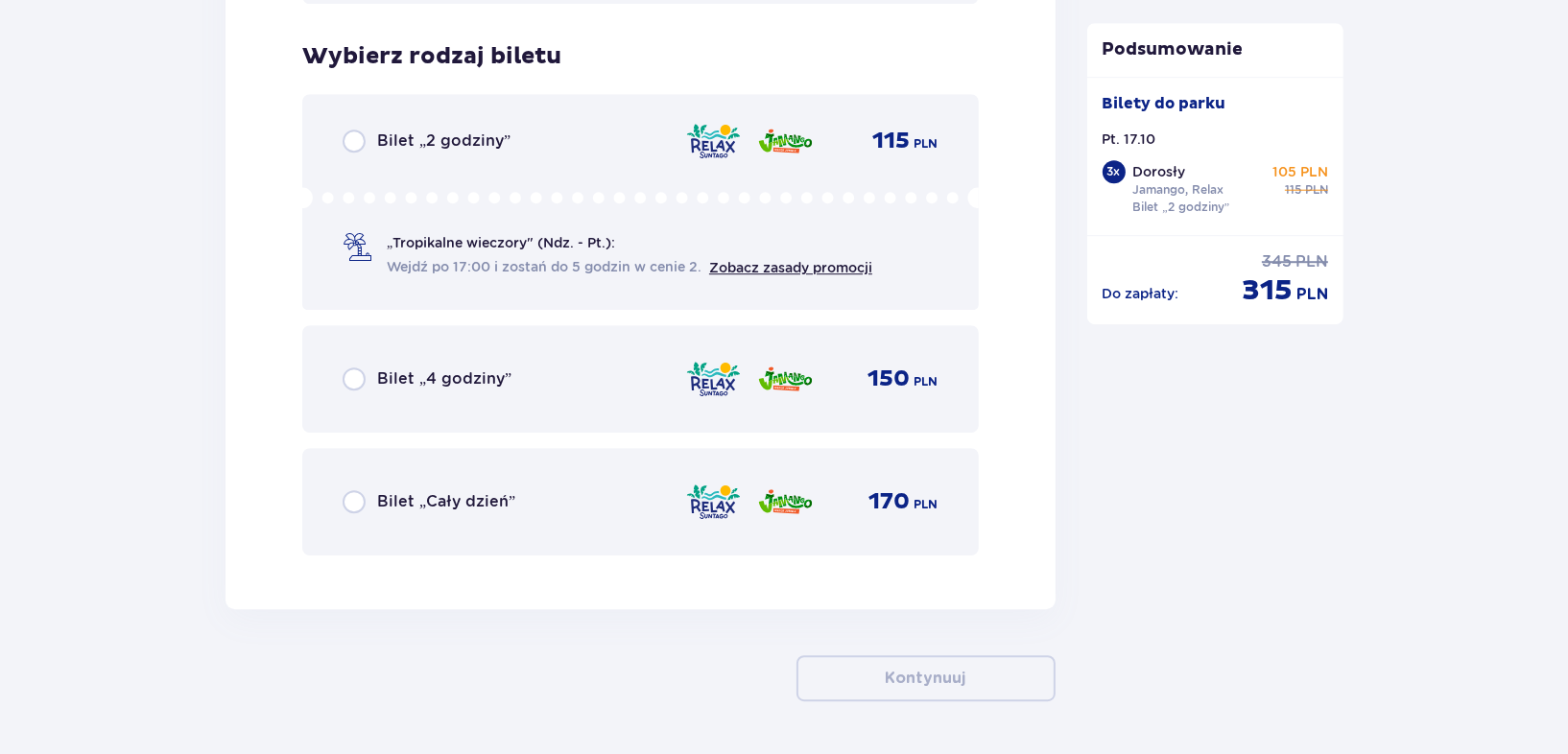
scroll to position [6462, 0]
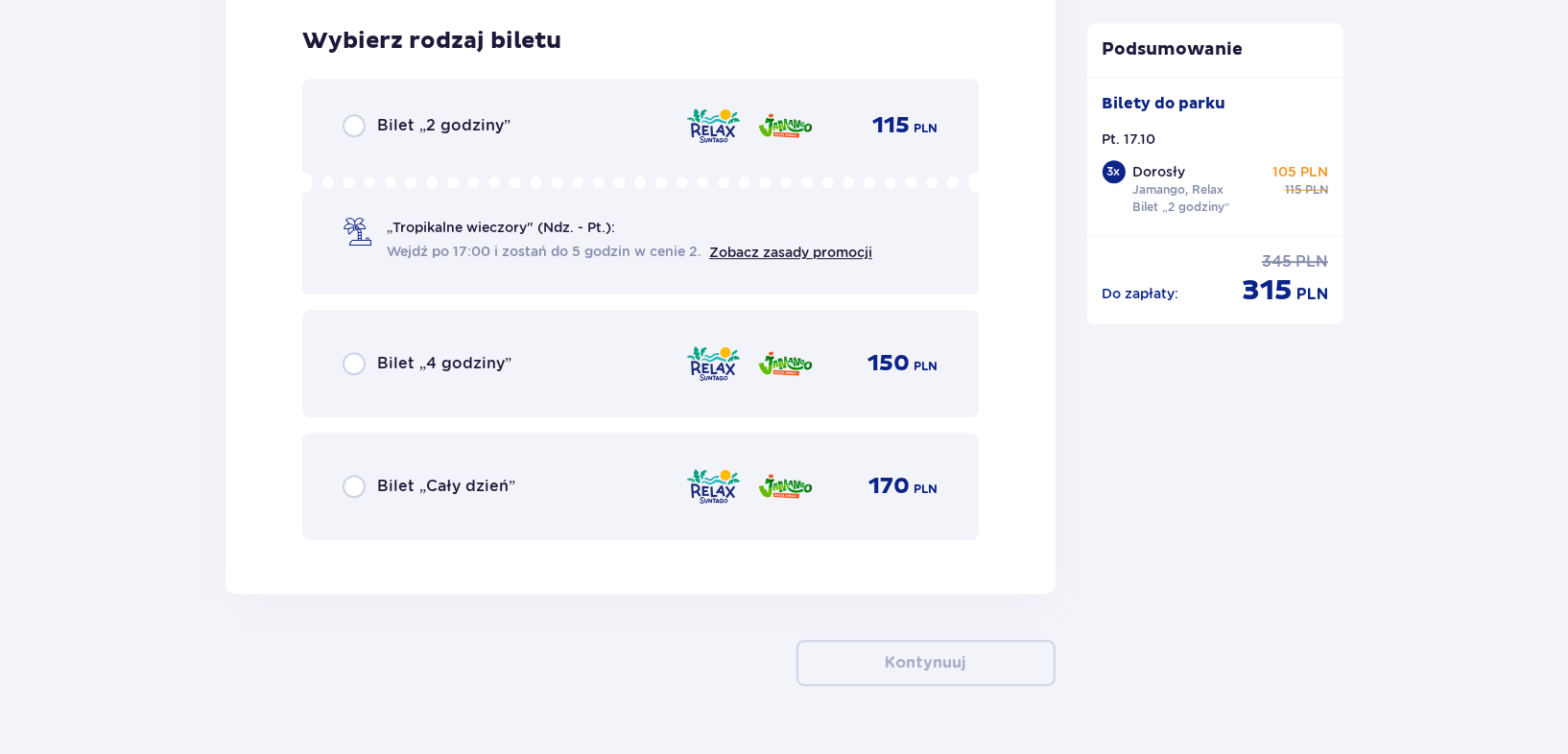
click at [360, 126] on input "radio" at bounding box center [354, 126] width 23 height 23
radio input "true"
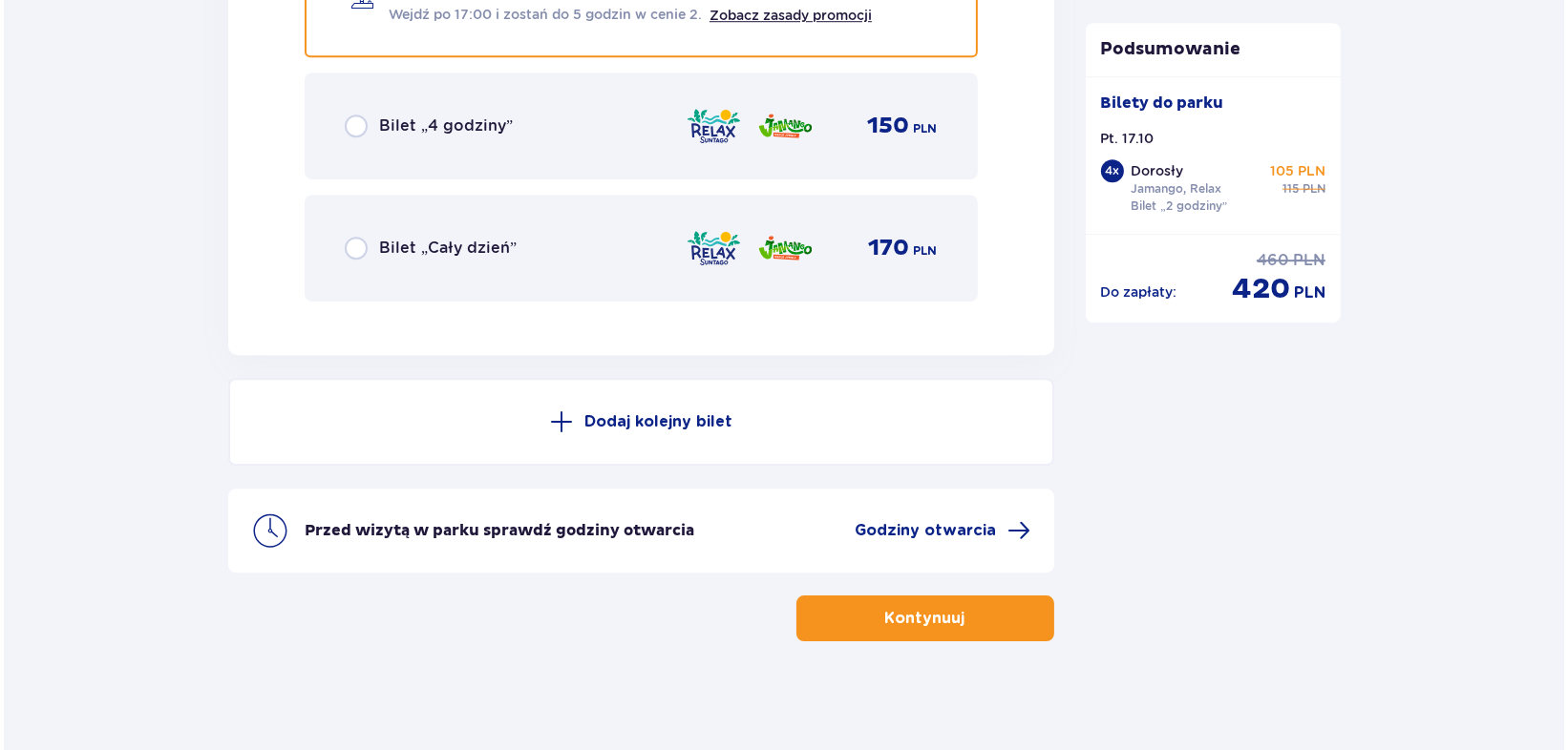
scroll to position [6664, 0]
click at [965, 521] on span "Godziny otwarcia" at bounding box center [921, 530] width 141 height 21
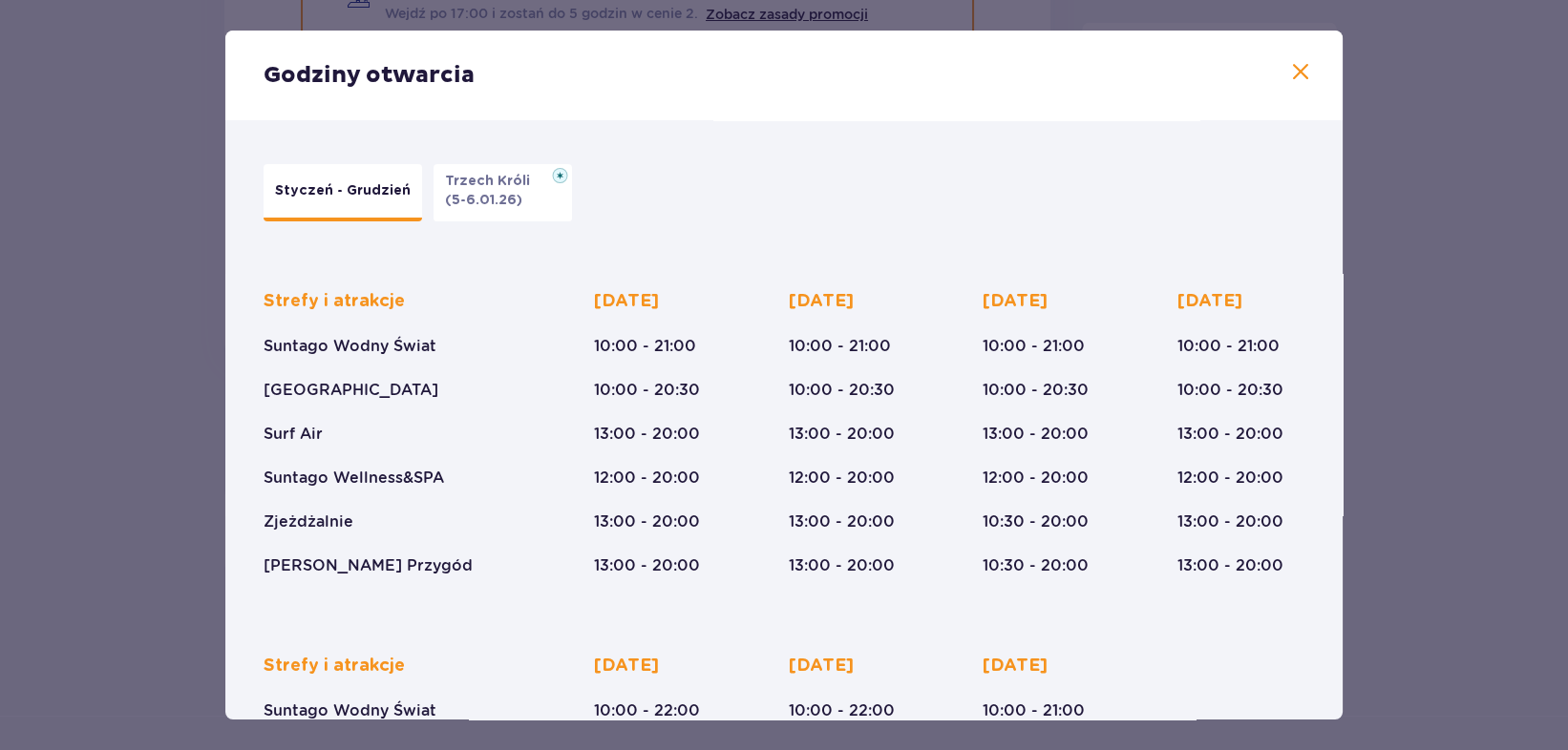
click at [1288, 81] on span at bounding box center [1300, 73] width 23 height 23
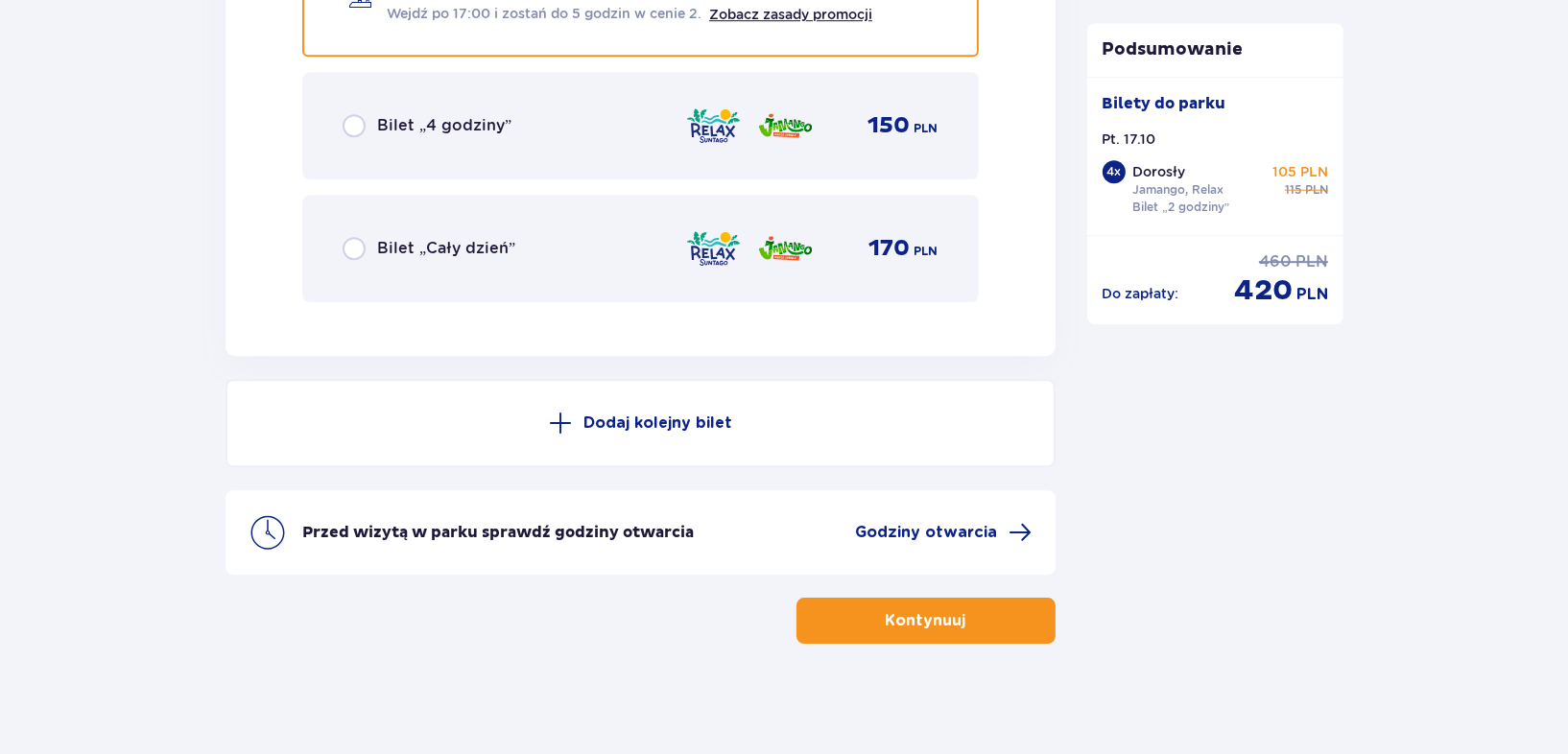
click at [925, 623] on p "Kontynuuj" at bounding box center [925, 621] width 80 height 21
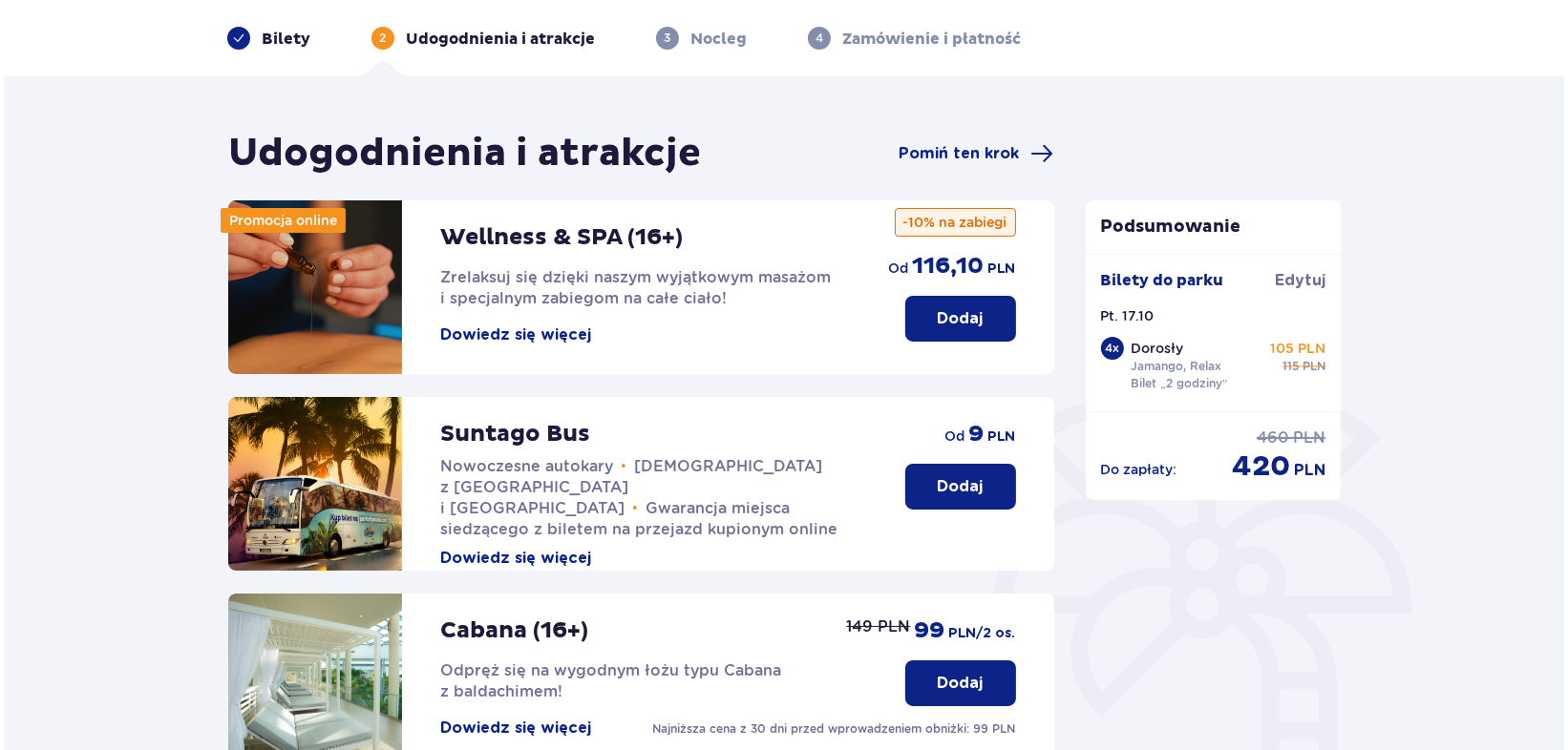
scroll to position [119, 0]
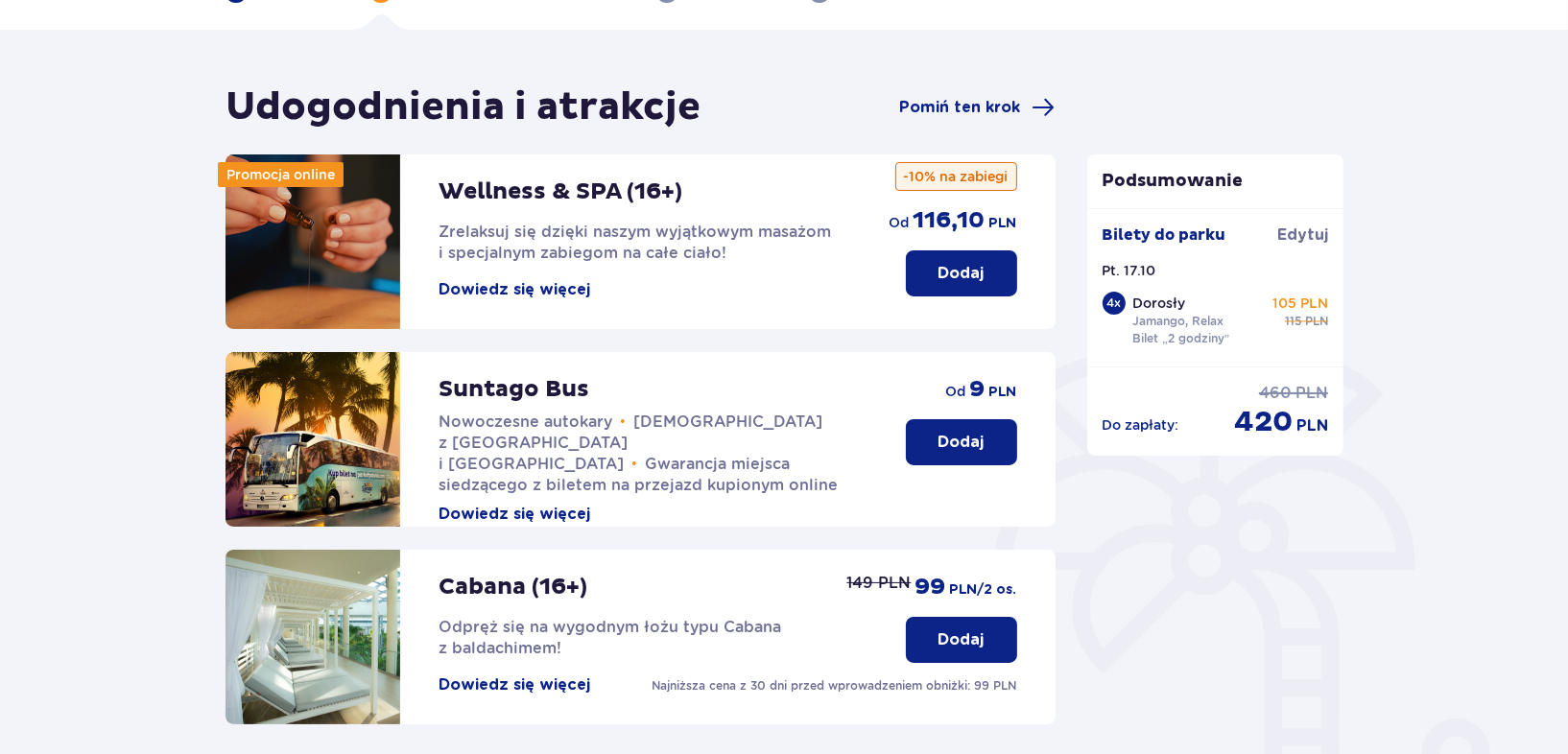
click at [485, 284] on button "Dowiedz się więcej" at bounding box center [514, 290] width 152 height 21
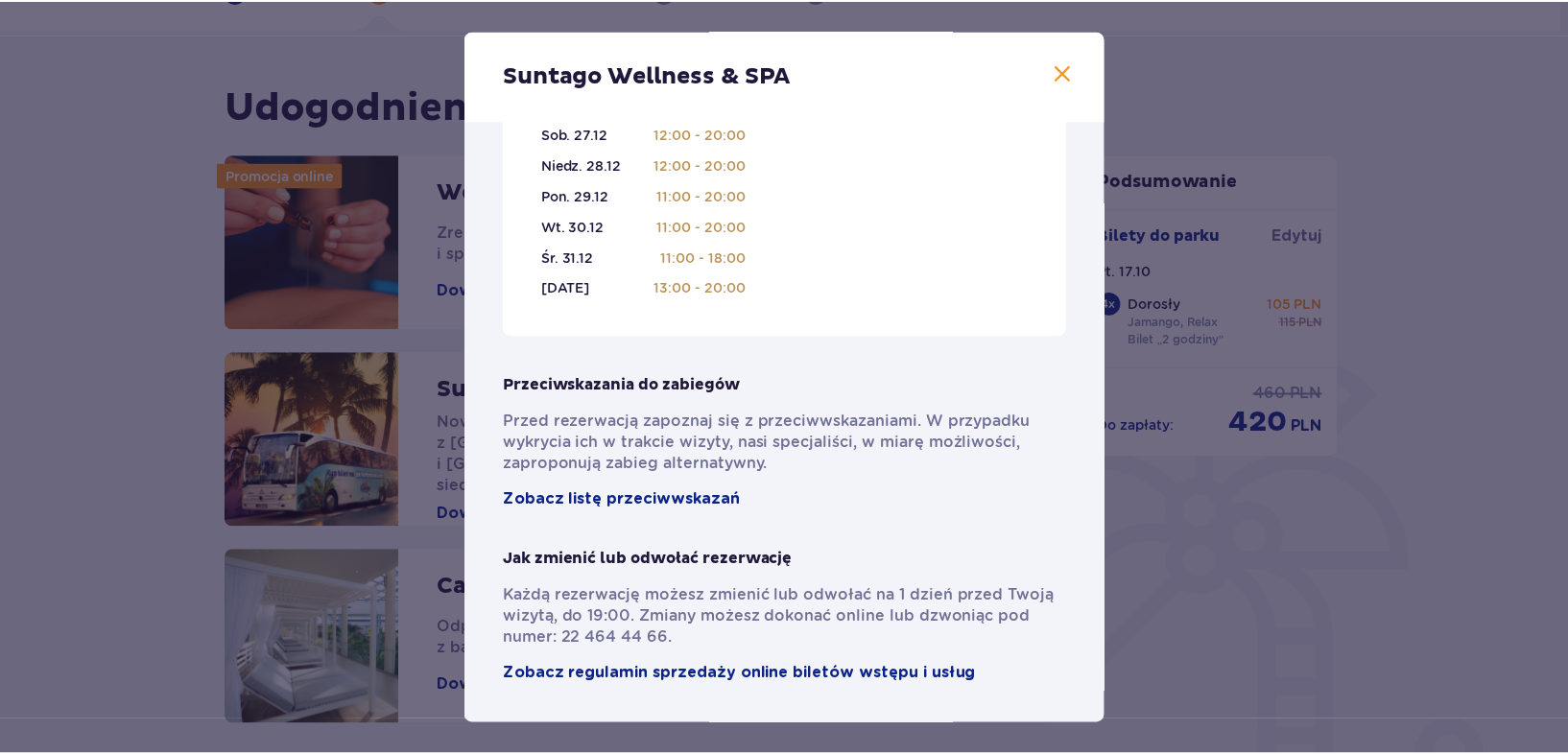
scroll to position [1319, 0]
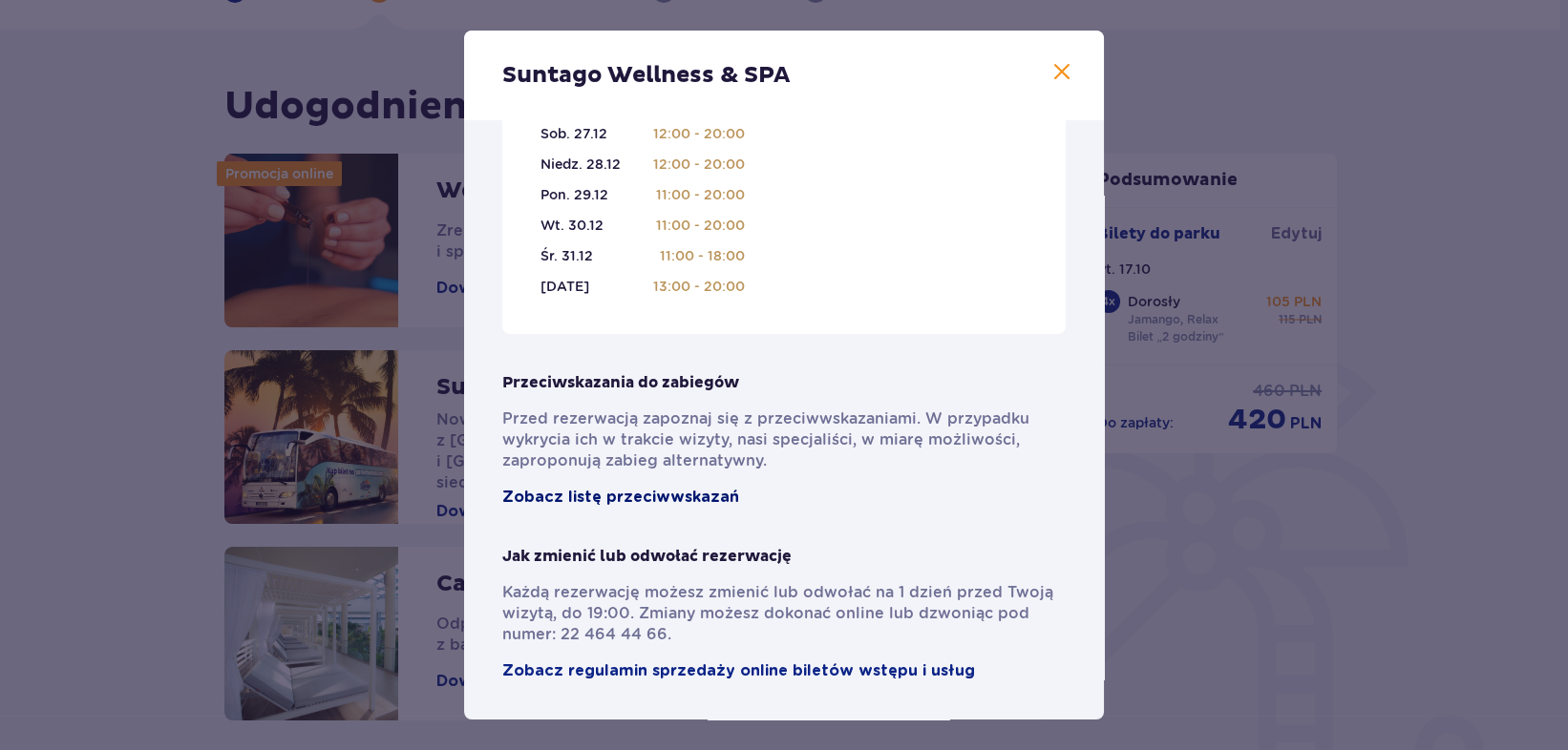
click at [647, 495] on span "Zobacz listę przeciwwskazań" at bounding box center [621, 497] width 236 height 21
click at [1056, 75] on span at bounding box center [1062, 73] width 23 height 23
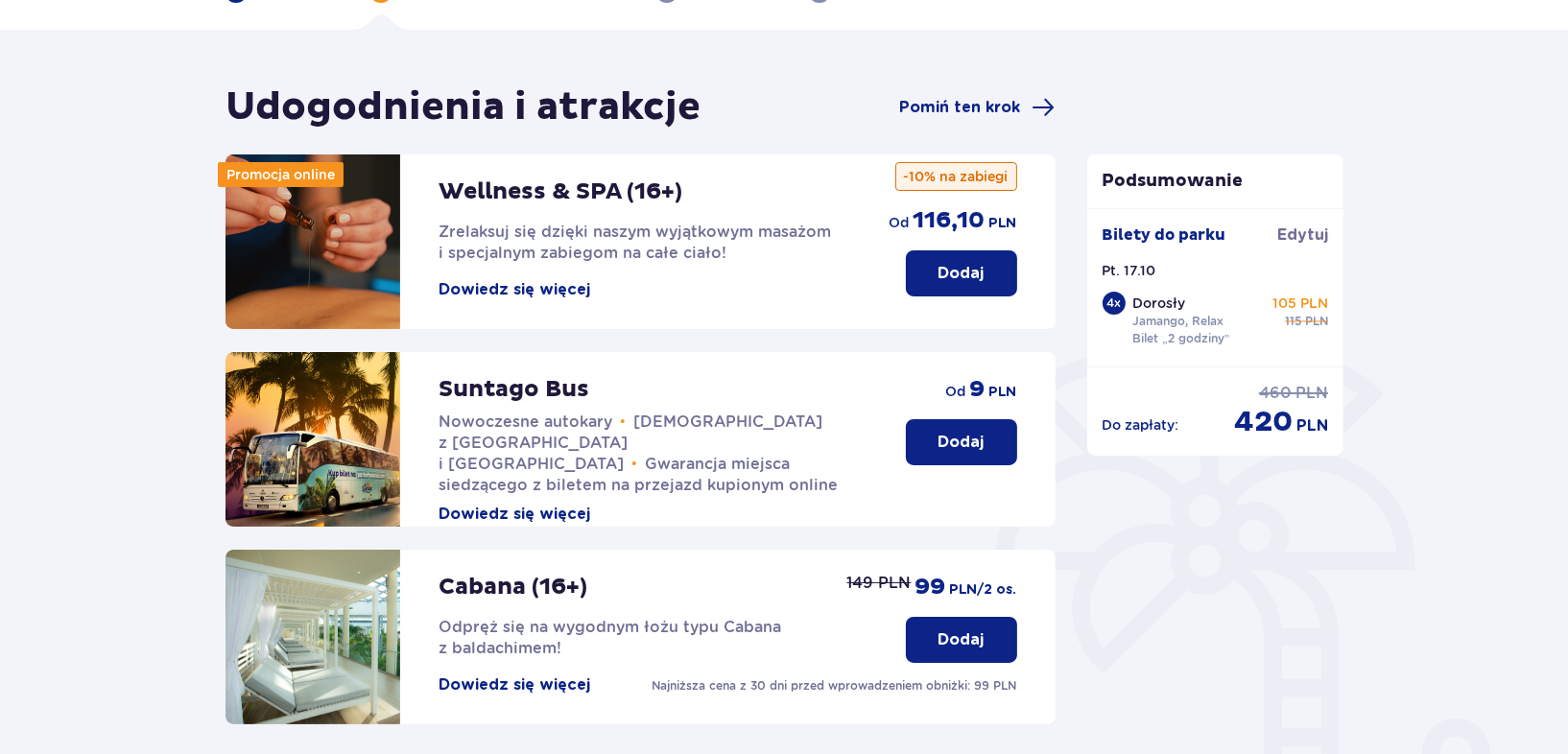
click at [948, 278] on p "Dodaj" at bounding box center [962, 273] width 46 height 21
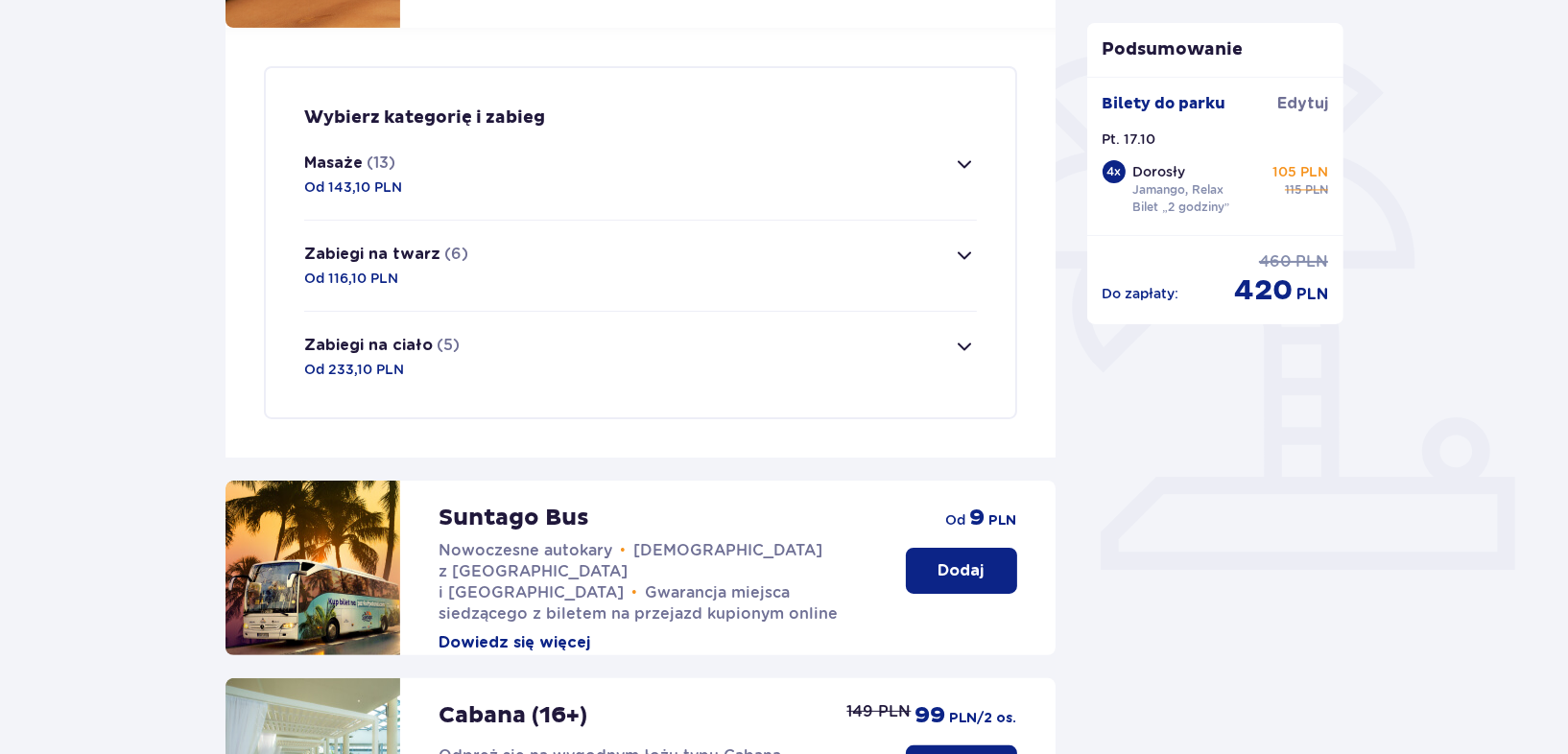
scroll to position [463, 0]
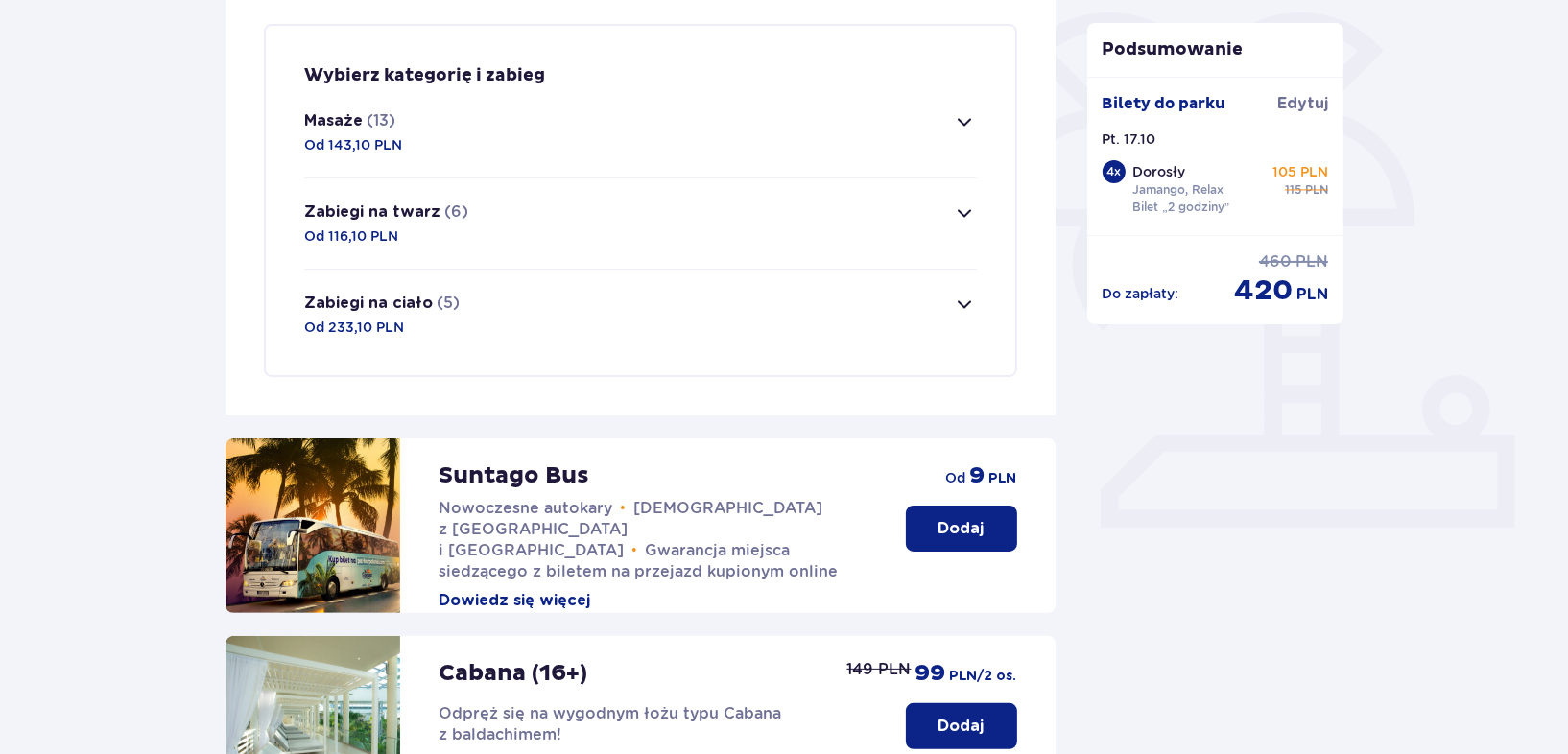
click at [962, 300] on span "button" at bounding box center [966, 304] width 23 height 23
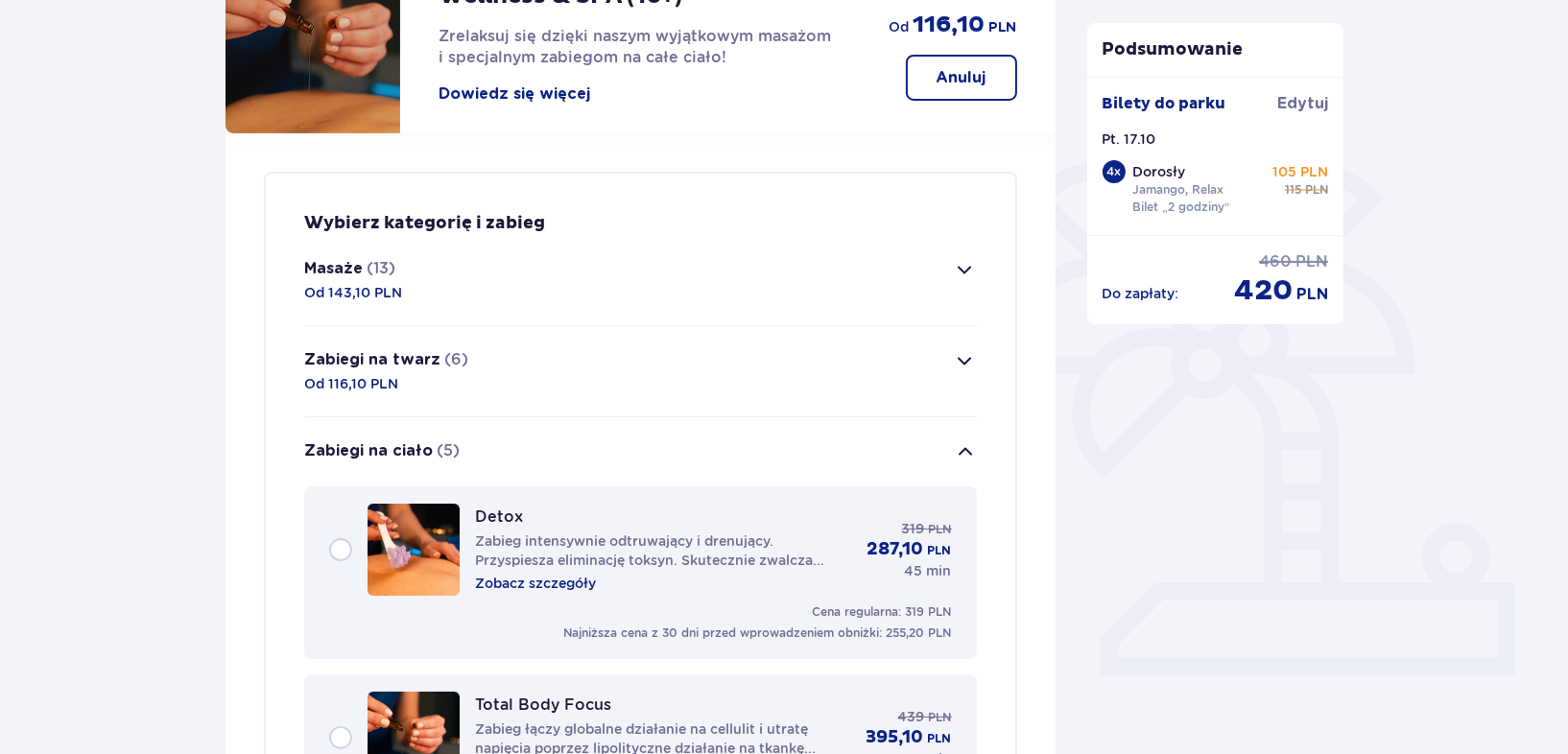
scroll to position [320, 0]
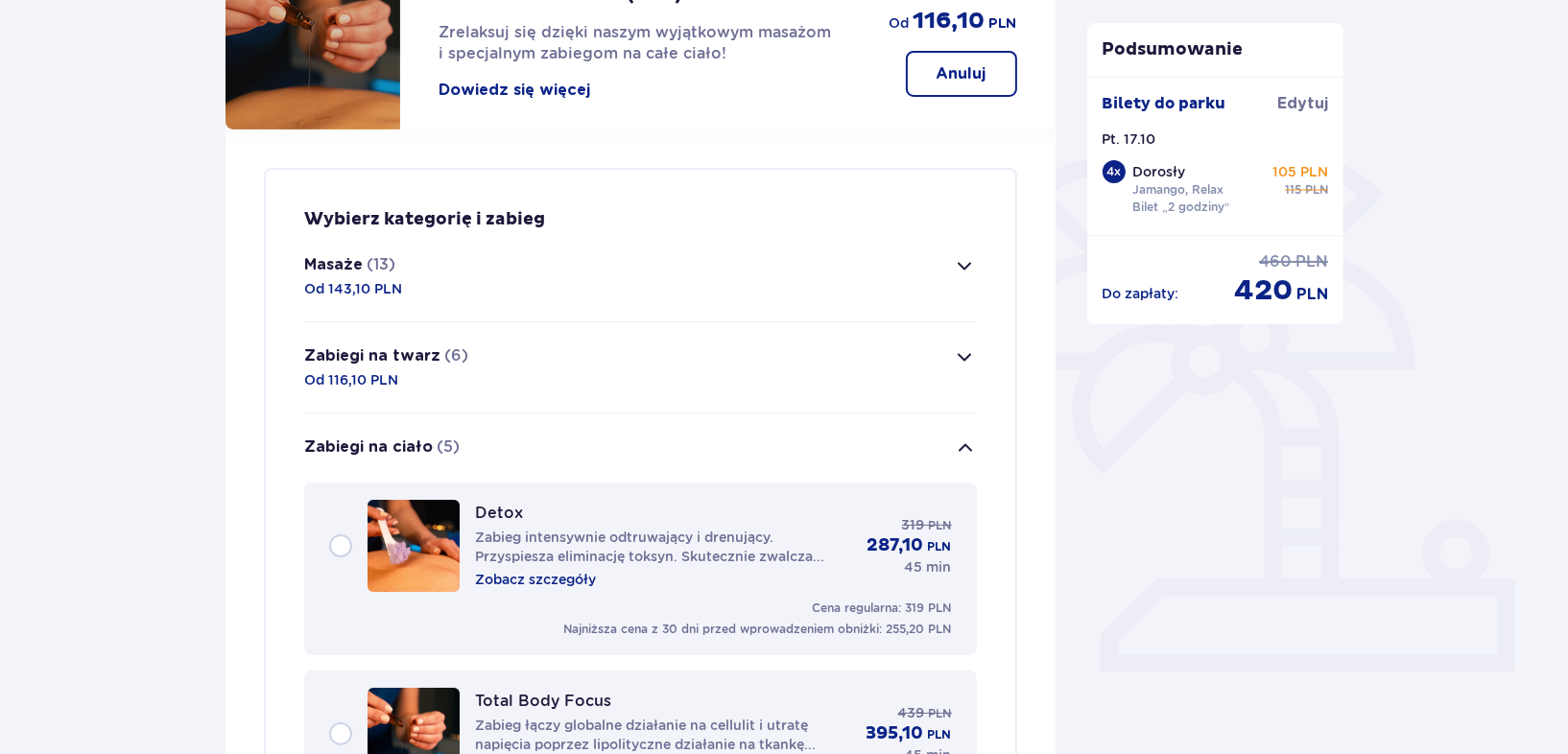
click at [967, 260] on span "button" at bounding box center [966, 265] width 23 height 23
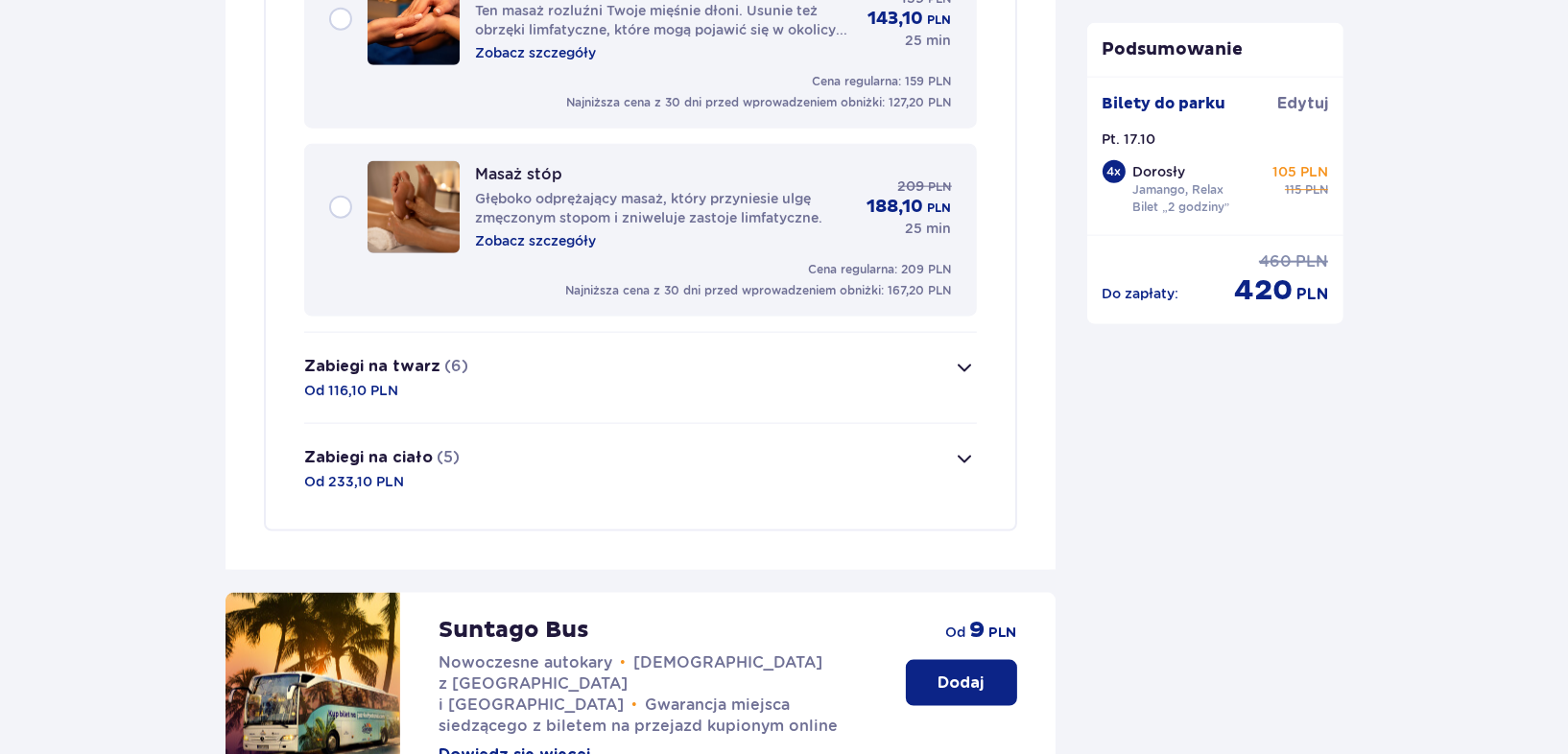
scroll to position [2722, 0]
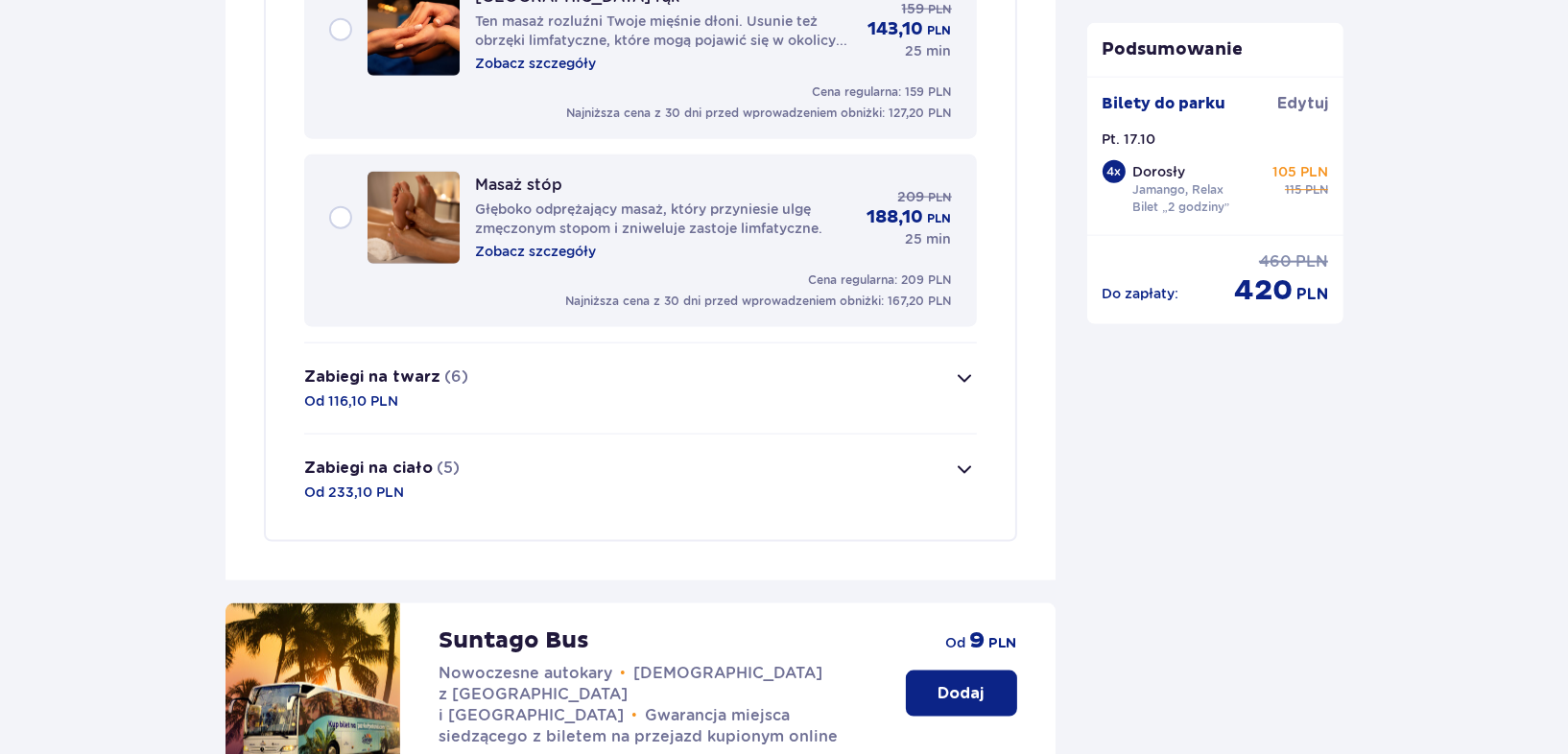
click at [954, 467] on span "button" at bounding box center [966, 469] width 23 height 23
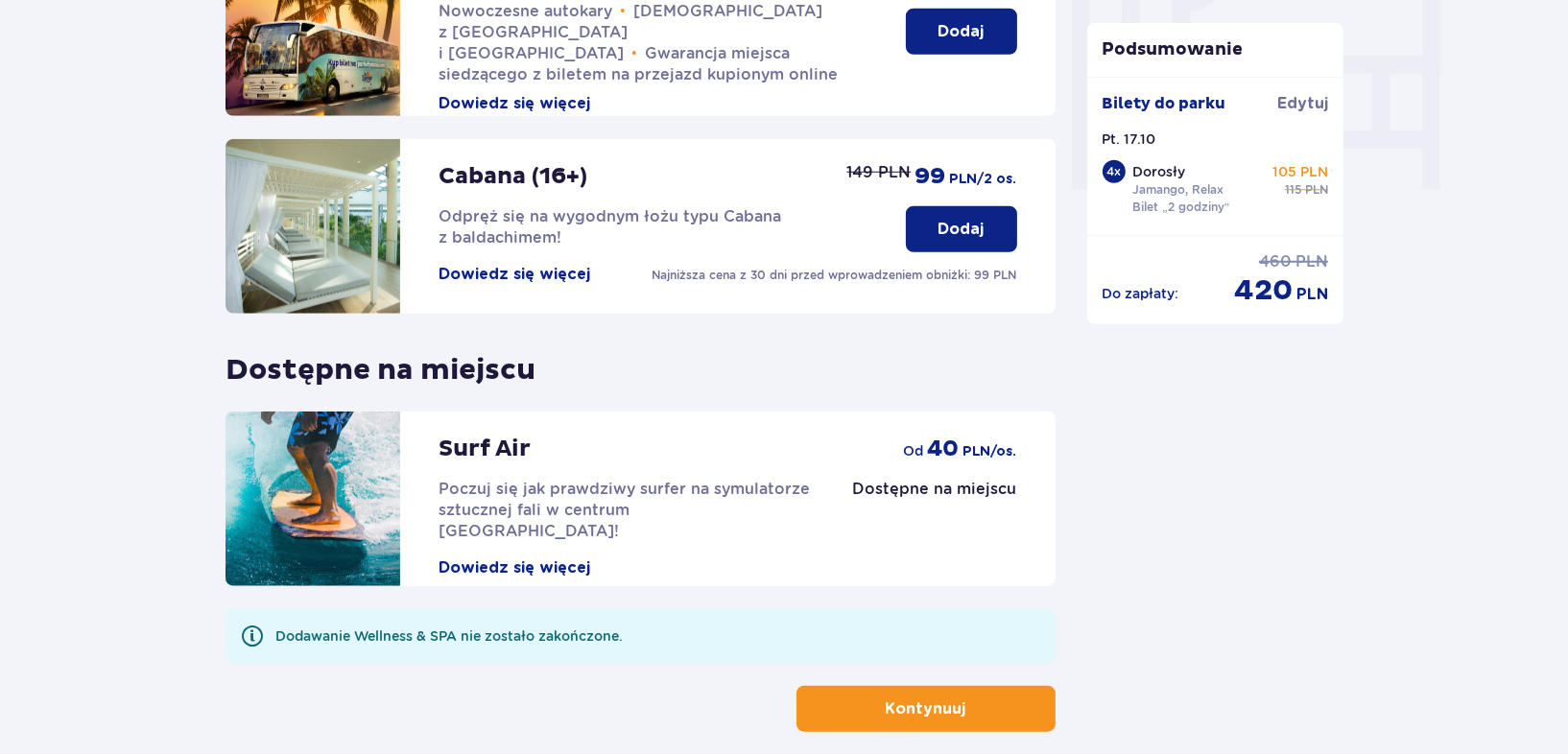
scroll to position [1969, 0]
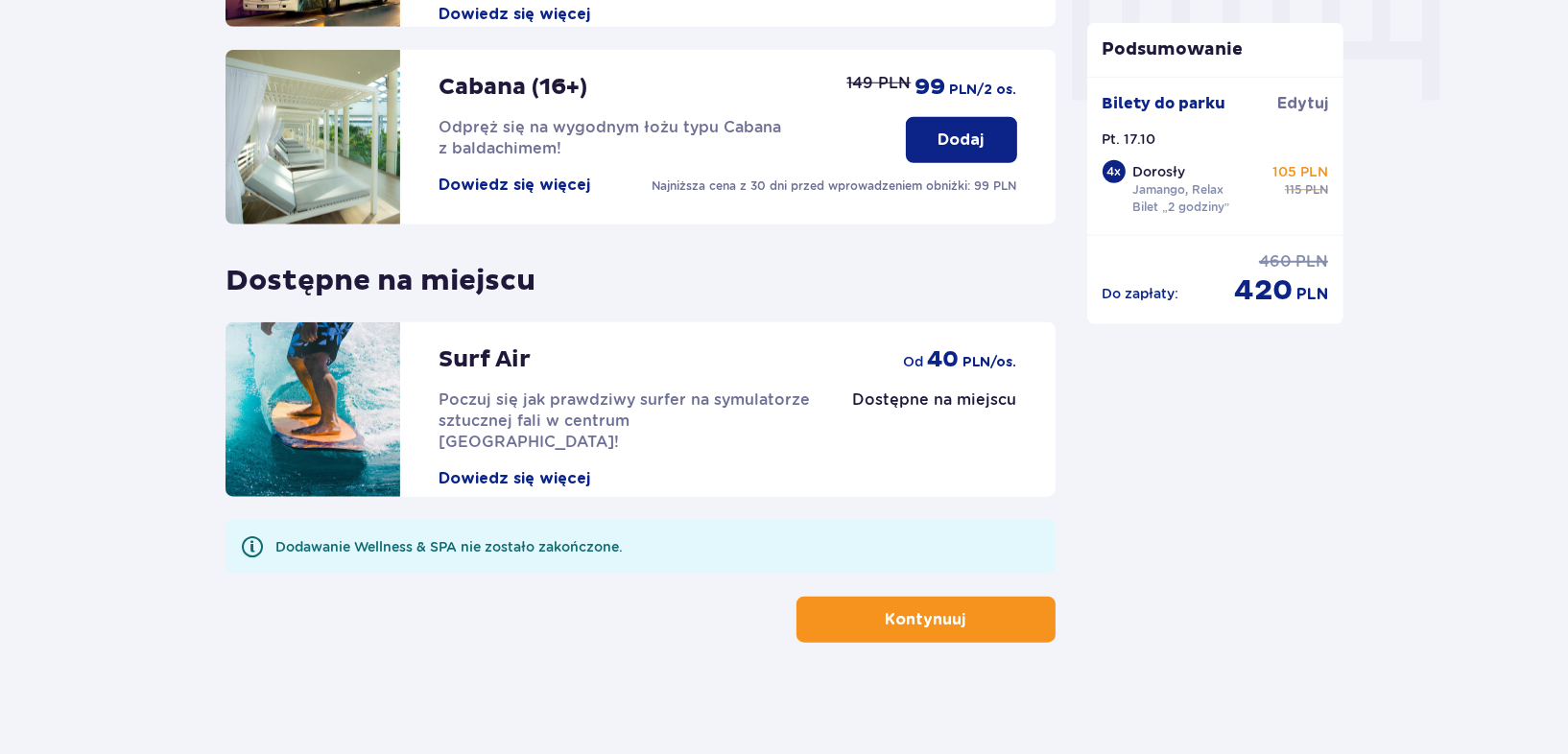
click at [974, 632] on button "Kontynuuj" at bounding box center [926, 620] width 259 height 46
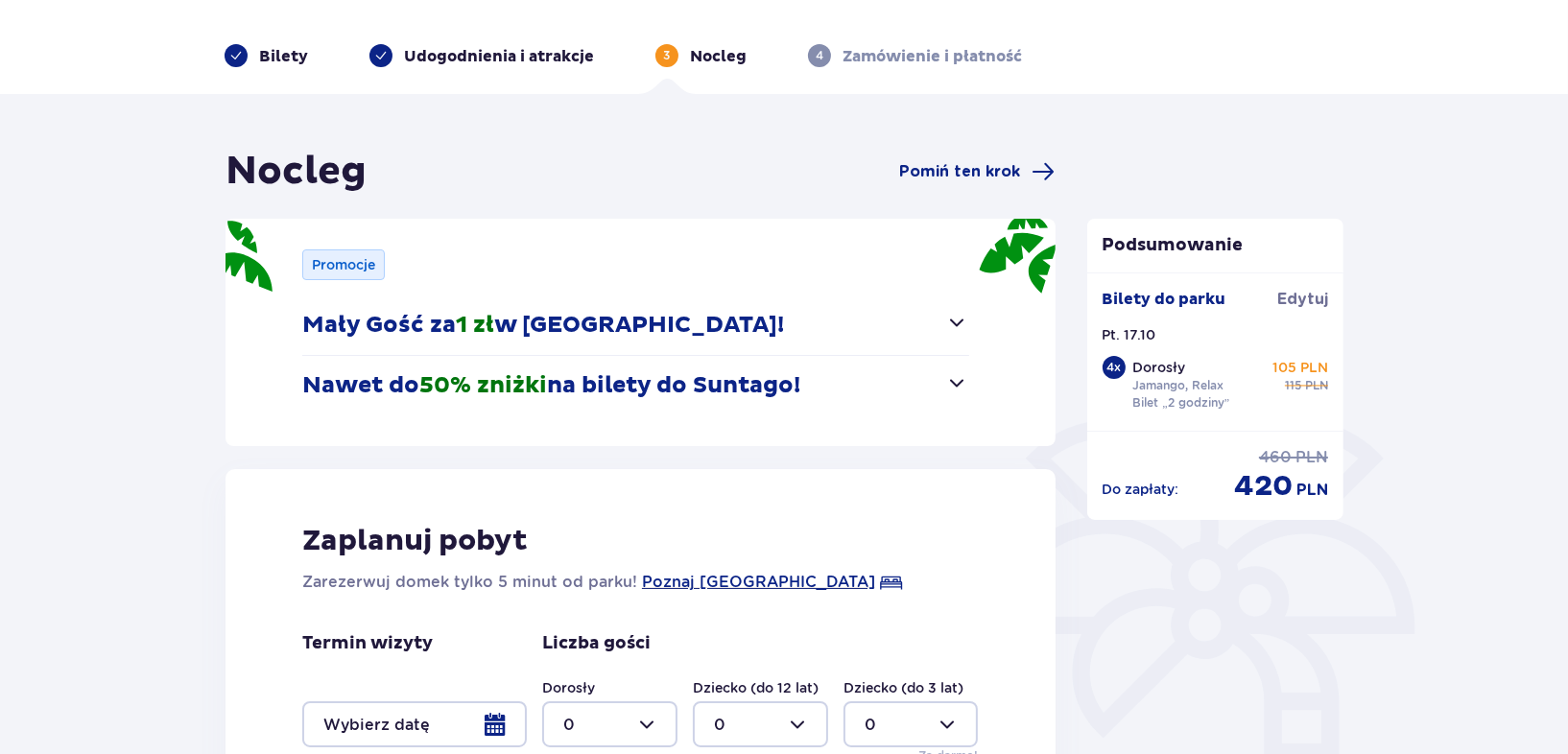
scroll to position [106, 0]
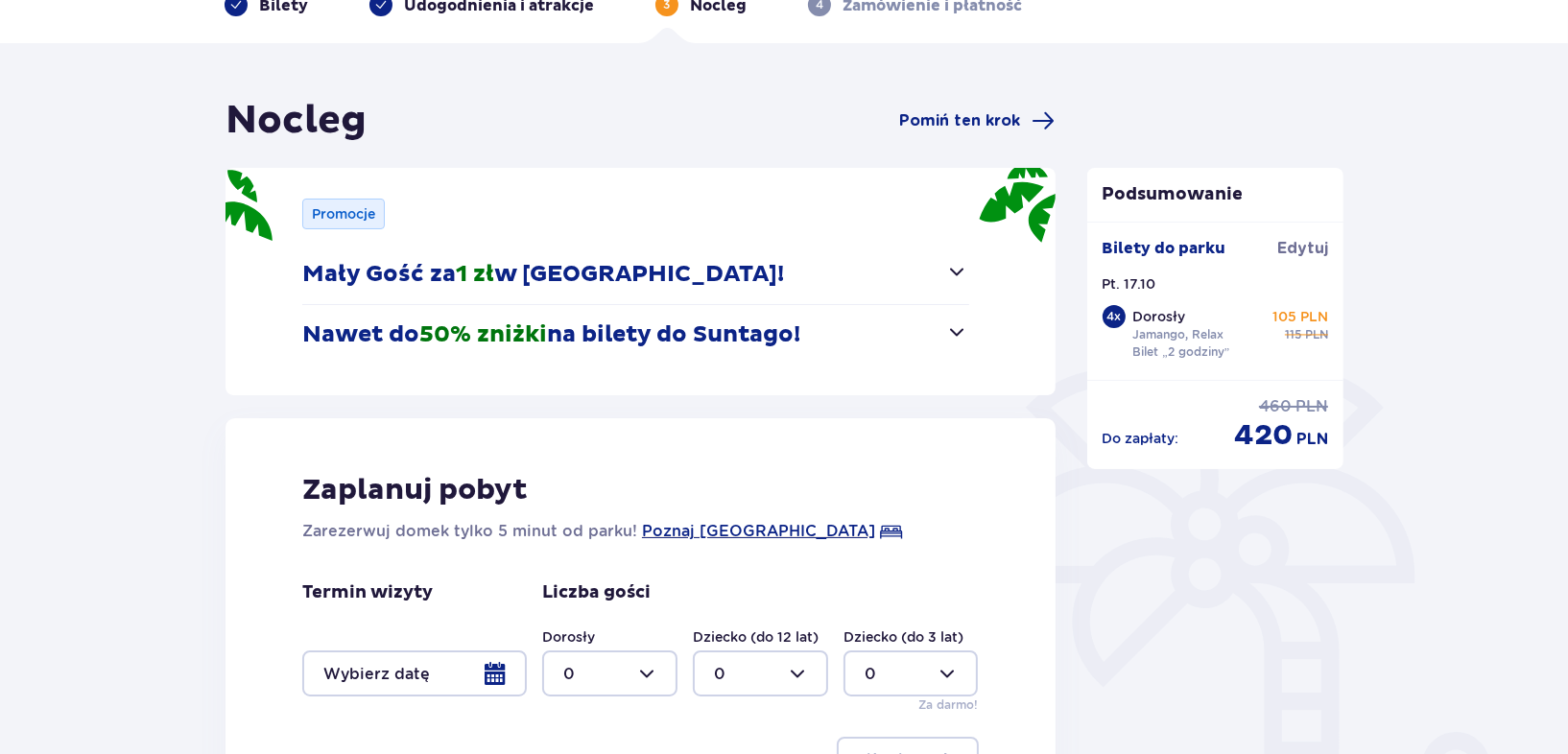
click at [957, 338] on span "button" at bounding box center [958, 332] width 23 height 23
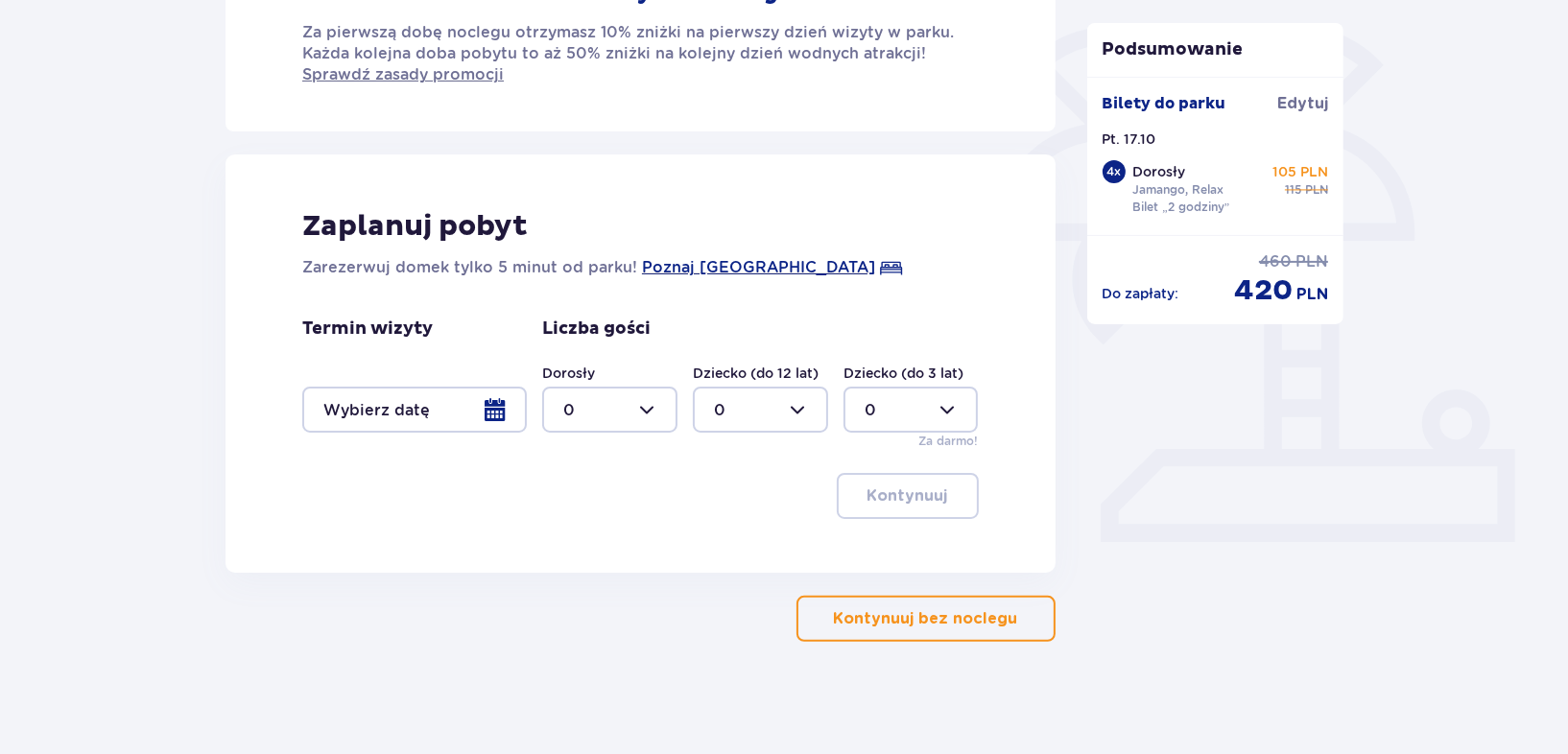
scroll to position [451, 0]
click at [497, 410] on div at bounding box center [414, 407] width 225 height 46
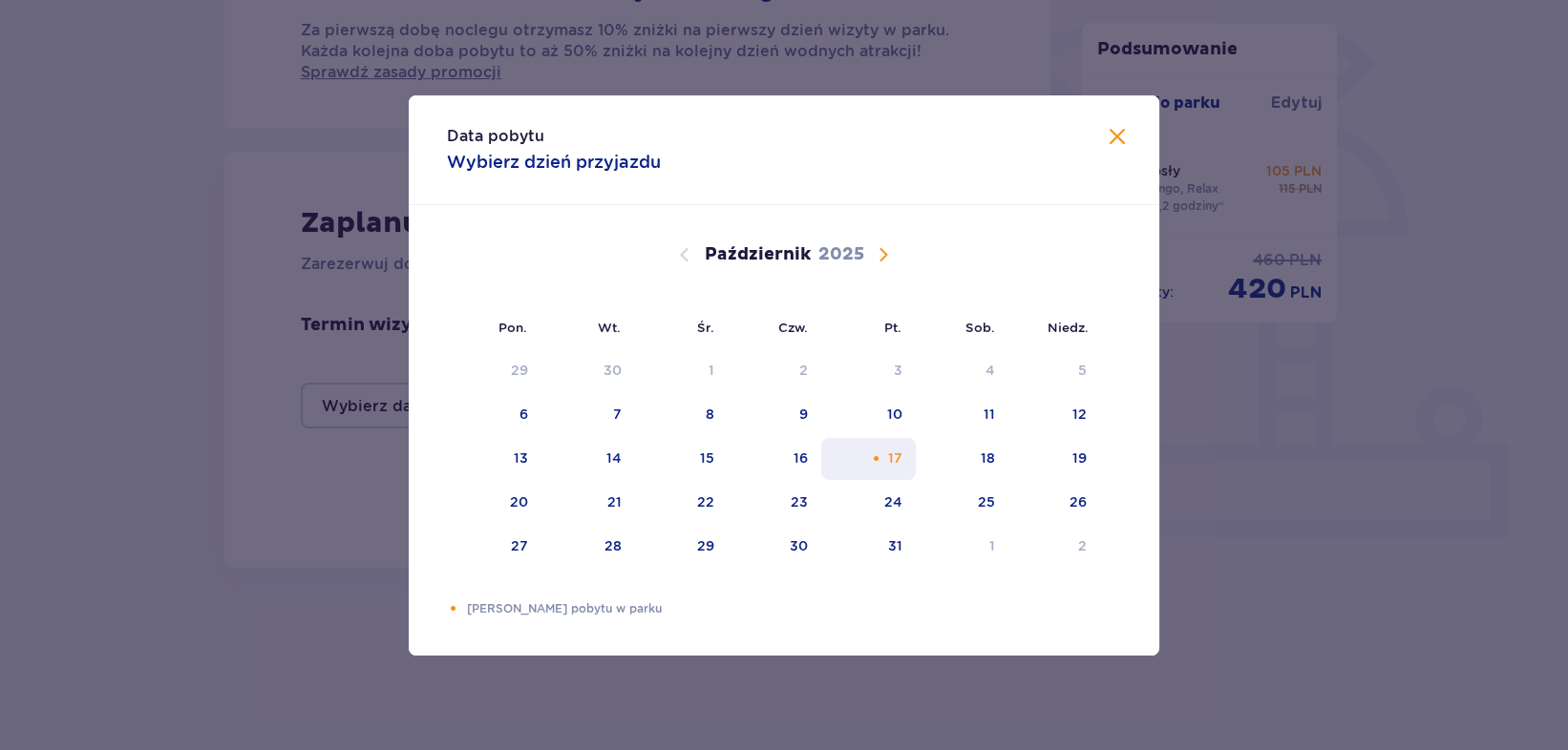
click at [881, 449] on div "17" at bounding box center [869, 459] width 94 height 42
click at [1271, 485] on div "Data pobytu Wybierz dzień przyjazdu Pon. Wt. Śr. Czw. Pt. Sob. [GEOGRAPHIC_DATA…" at bounding box center [784, 375] width 1568 height 750
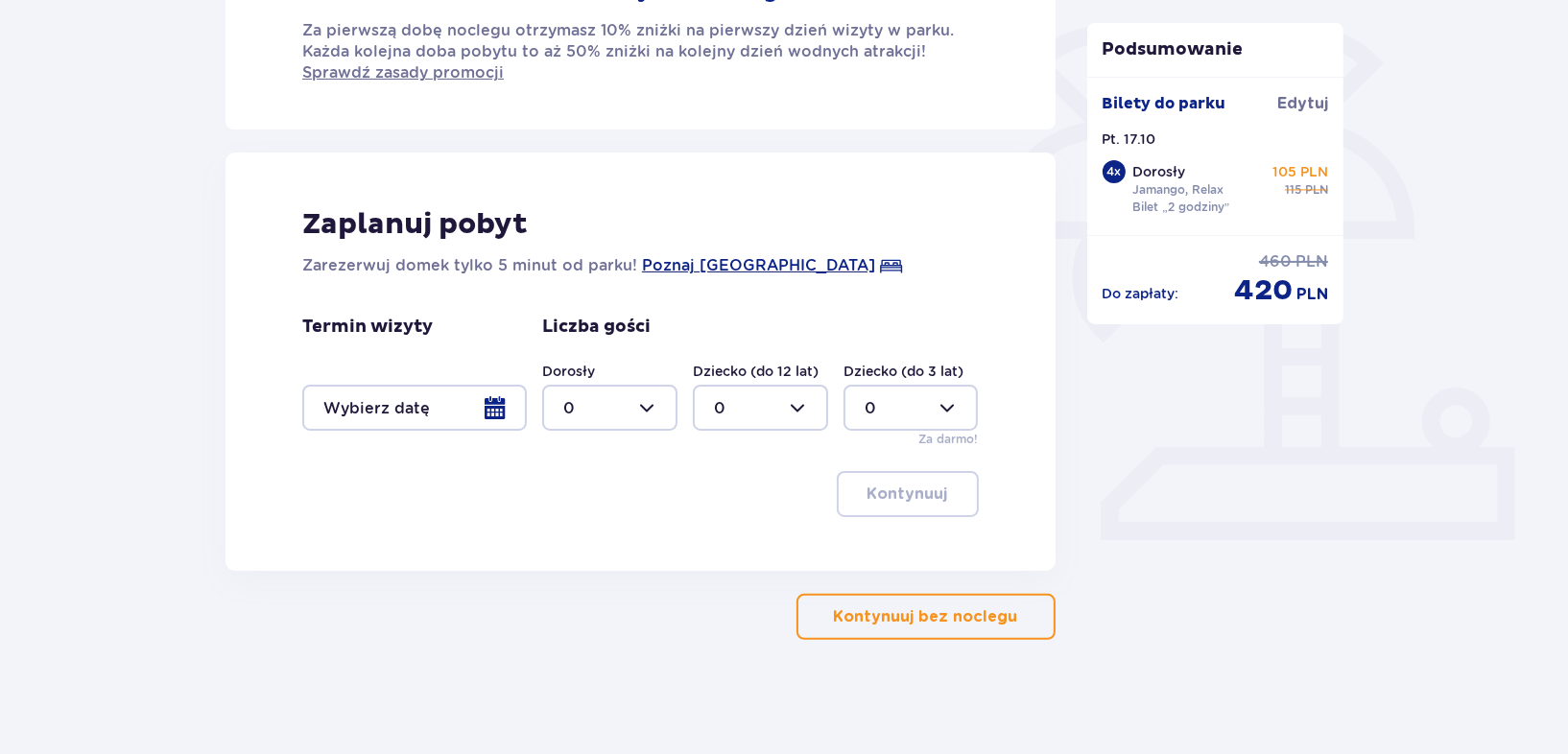
click at [474, 403] on div at bounding box center [414, 407] width 225 height 46
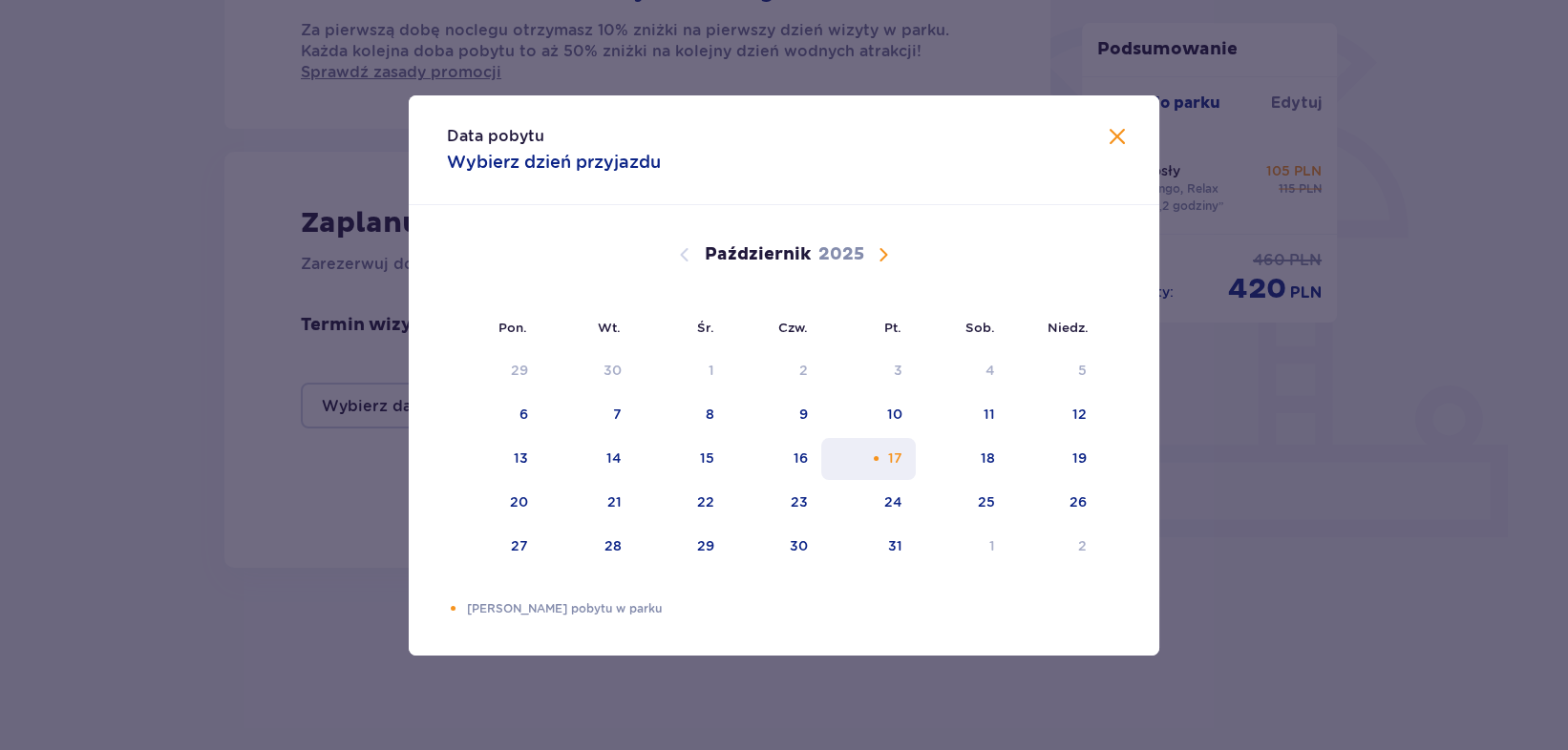
click at [895, 454] on div "17" at bounding box center [894, 458] width 14 height 19
click at [1111, 132] on span "Zamknij" at bounding box center [1117, 137] width 23 height 23
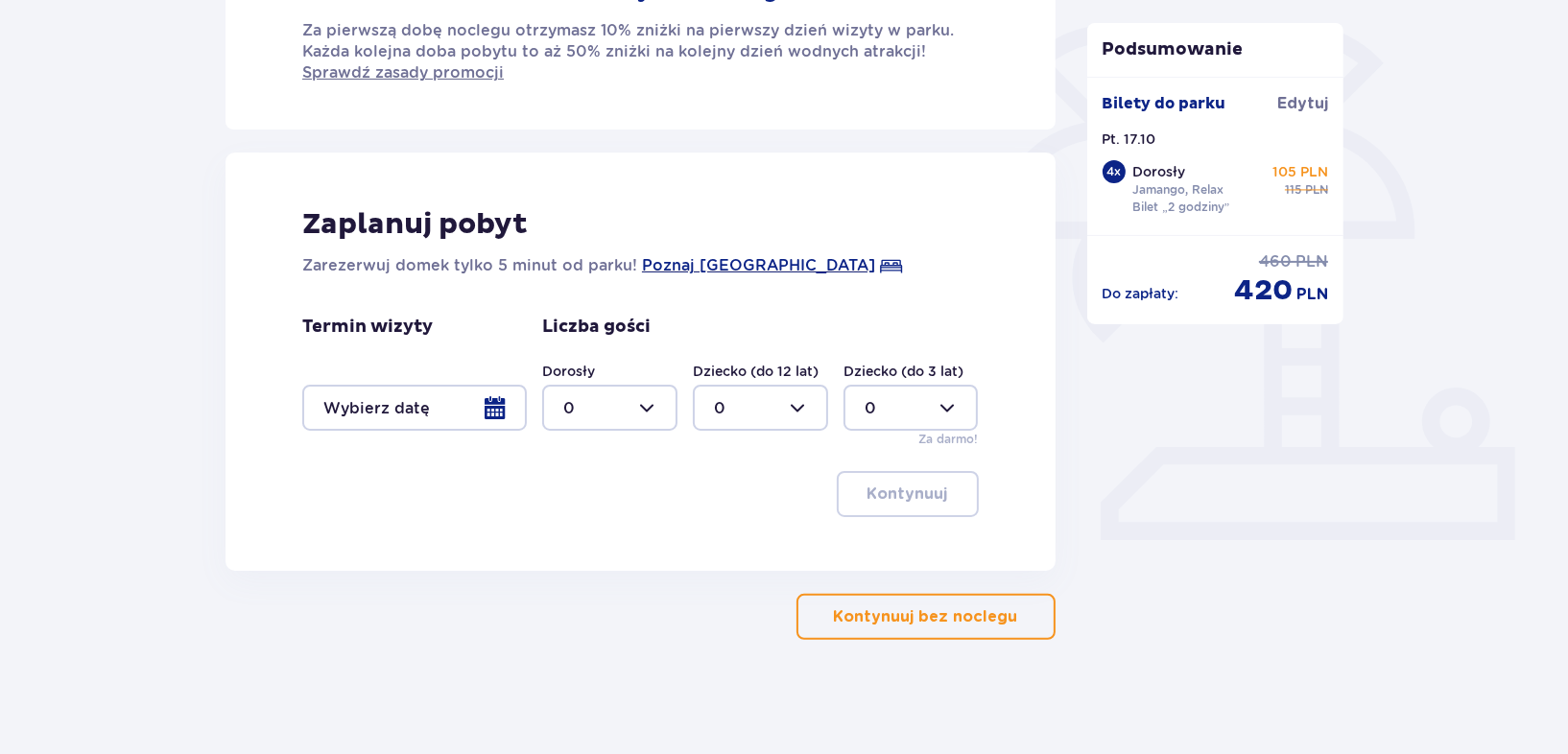
click at [652, 403] on div at bounding box center [609, 407] width 135 height 46
click at [575, 517] on div "4" at bounding box center [609, 520] width 93 height 21
type input "4"
click at [1035, 449] on div "Zaplanuj pobyt Zarezerwuj domek tylko 5 minut od parku! Poznaj [GEOGRAPHIC_DATA…" at bounding box center [641, 361] width 830 height 418
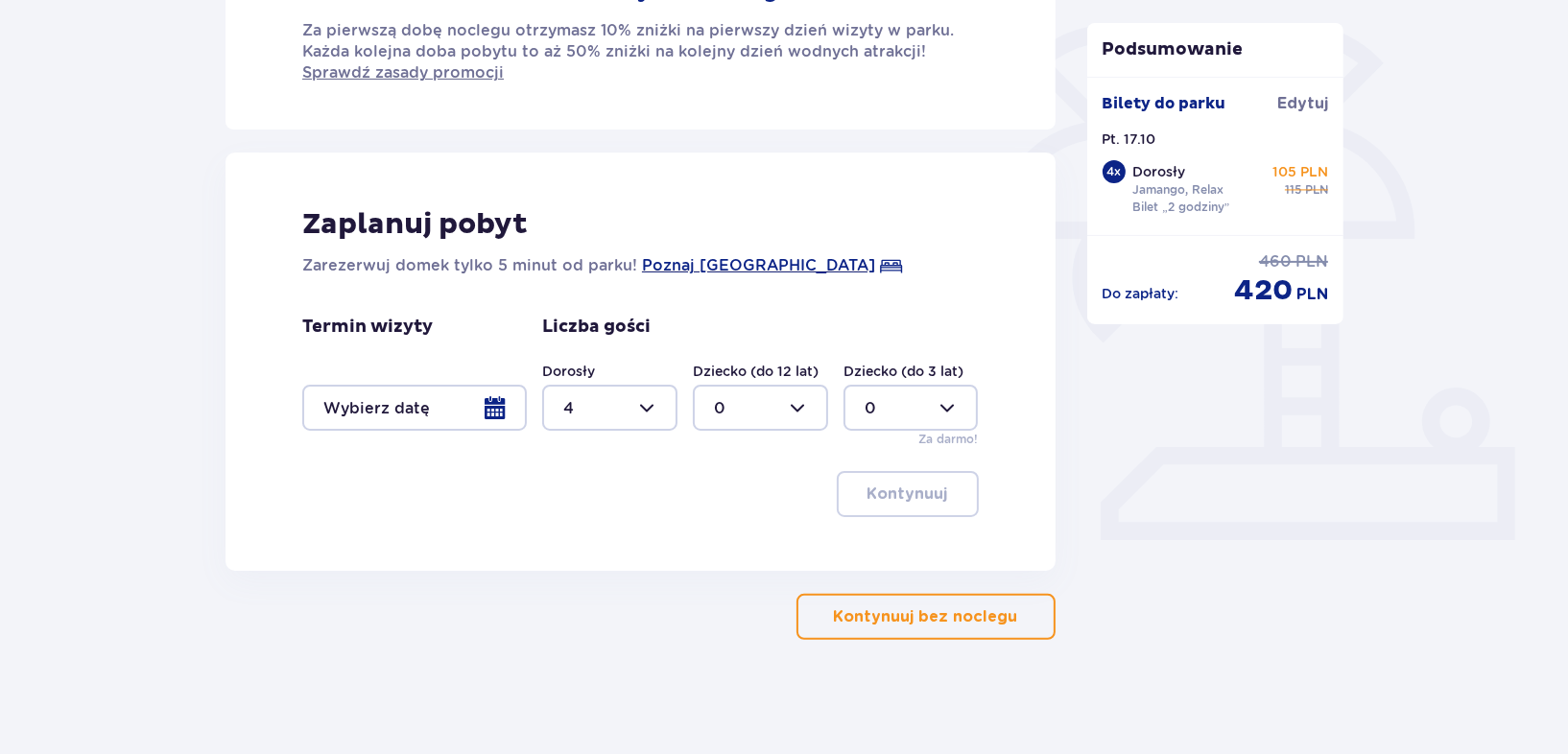
click at [929, 625] on p "Kontynuuj bez noclegu" at bounding box center [926, 617] width 184 height 21
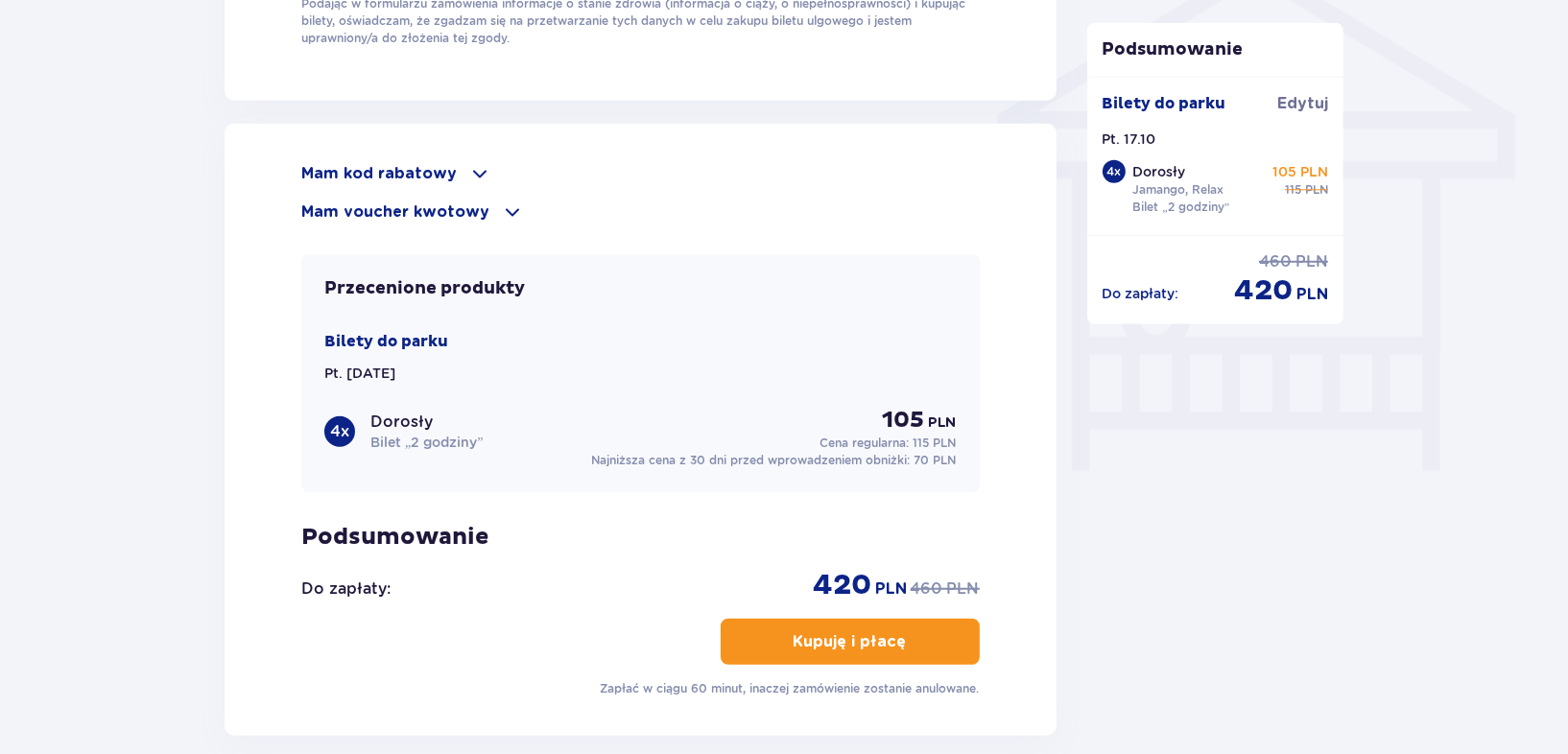
scroll to position [1785, 0]
